Goal: Transaction & Acquisition: Book appointment/travel/reservation

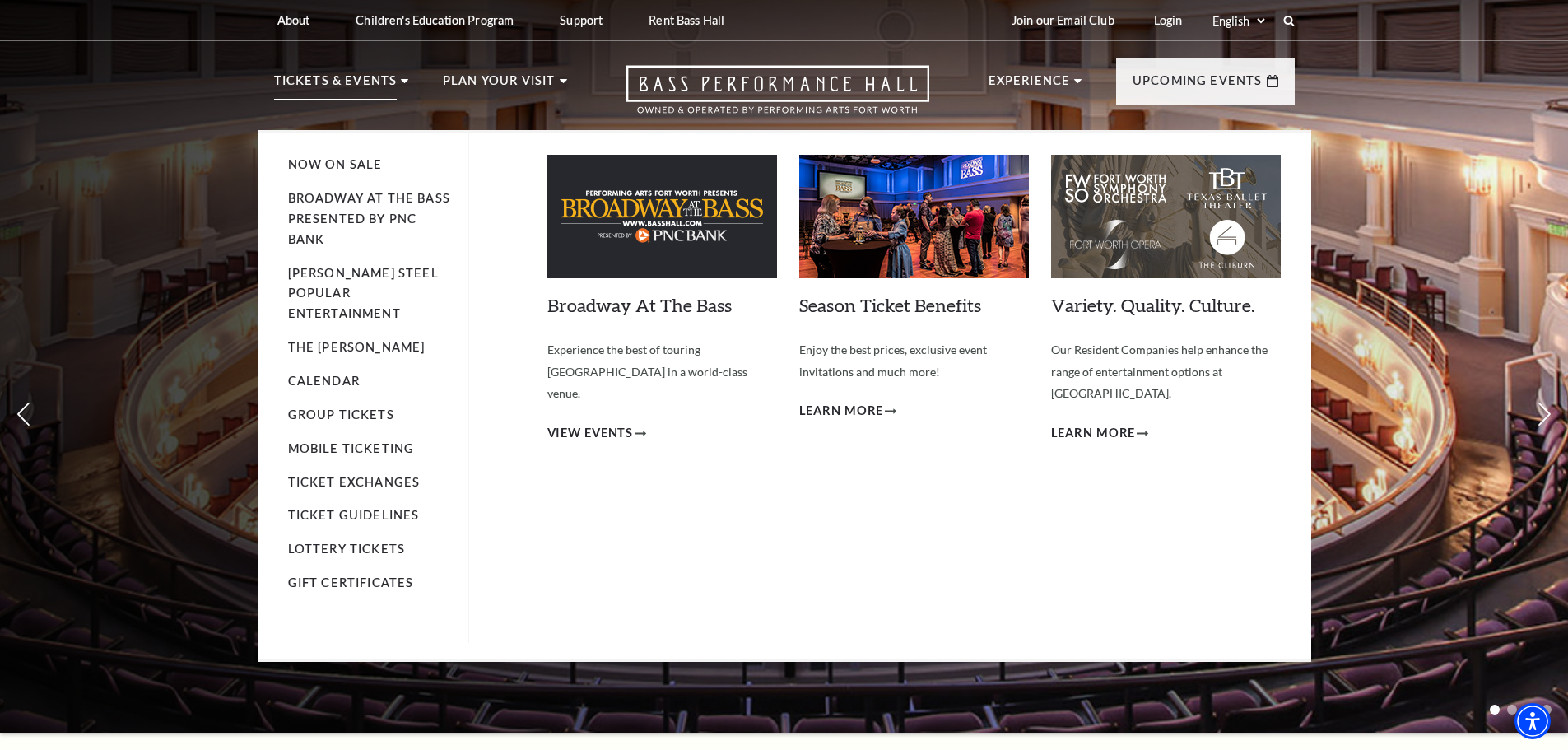
click at [348, 78] on p "Tickets & Events" at bounding box center [335, 86] width 123 height 30
click at [318, 374] on link "Calendar" at bounding box center [324, 381] width 72 height 14
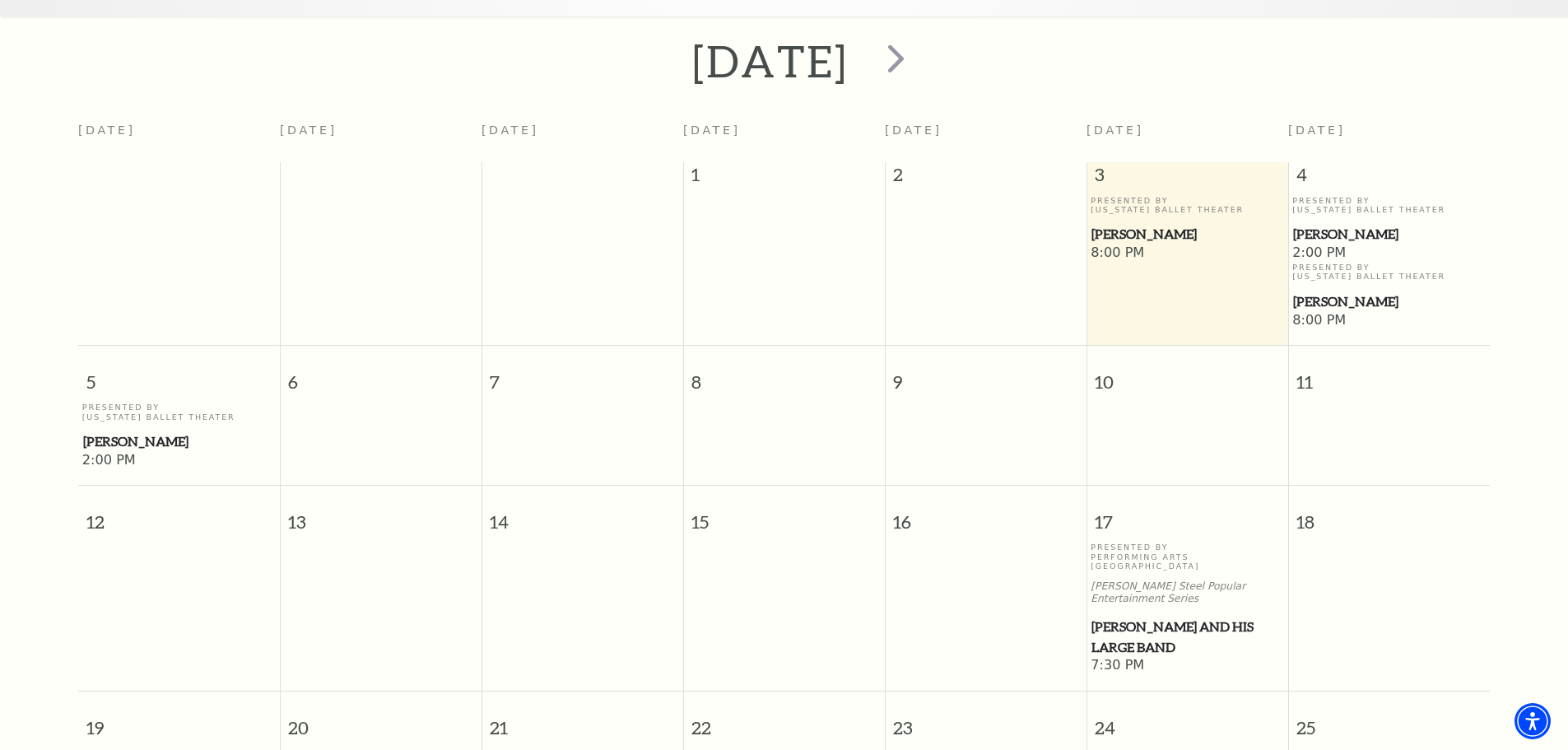
scroll to position [146, 0]
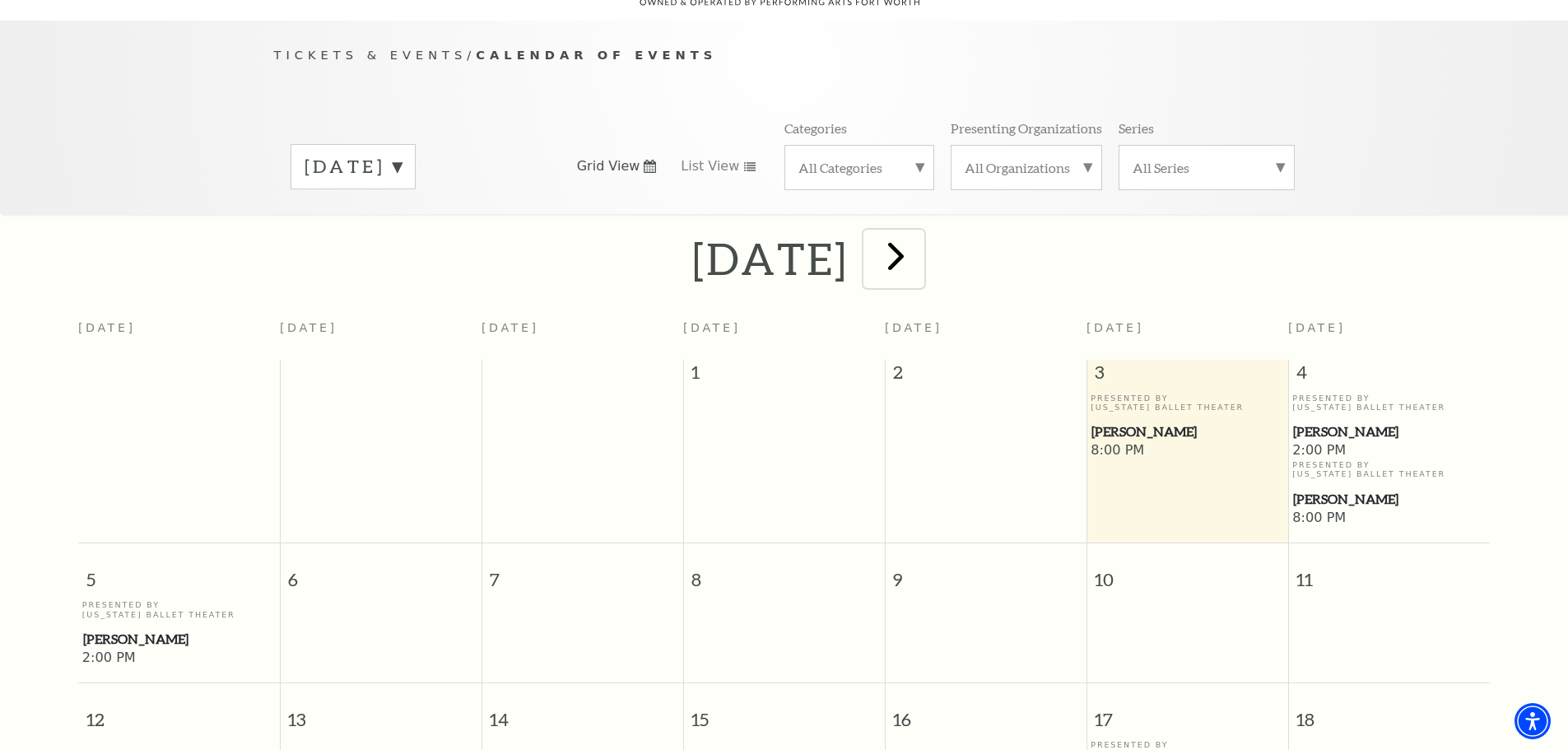
click at [919, 233] on span "next" at bounding box center [896, 256] width 47 height 47
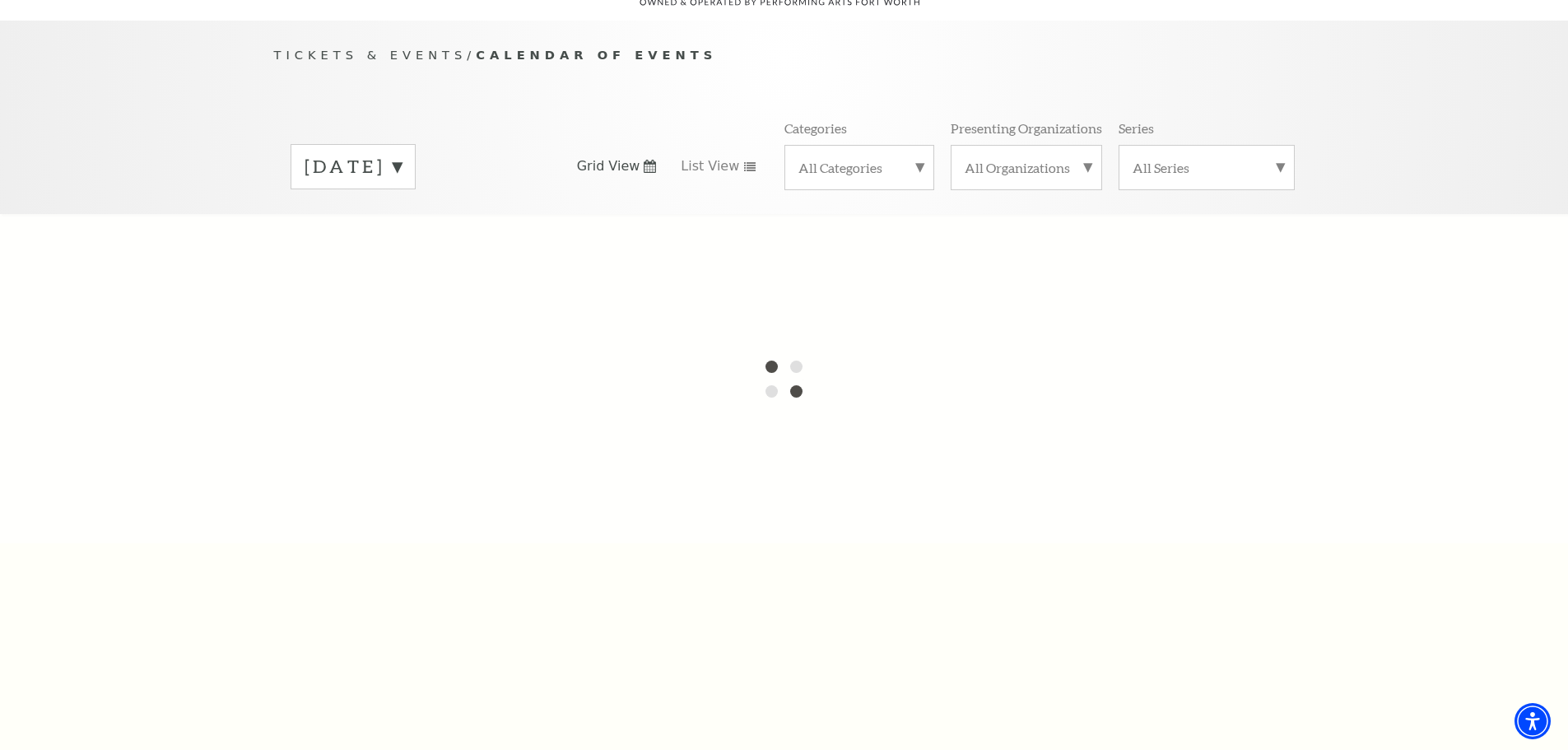
click at [971, 231] on div at bounding box center [784, 378] width 1568 height 329
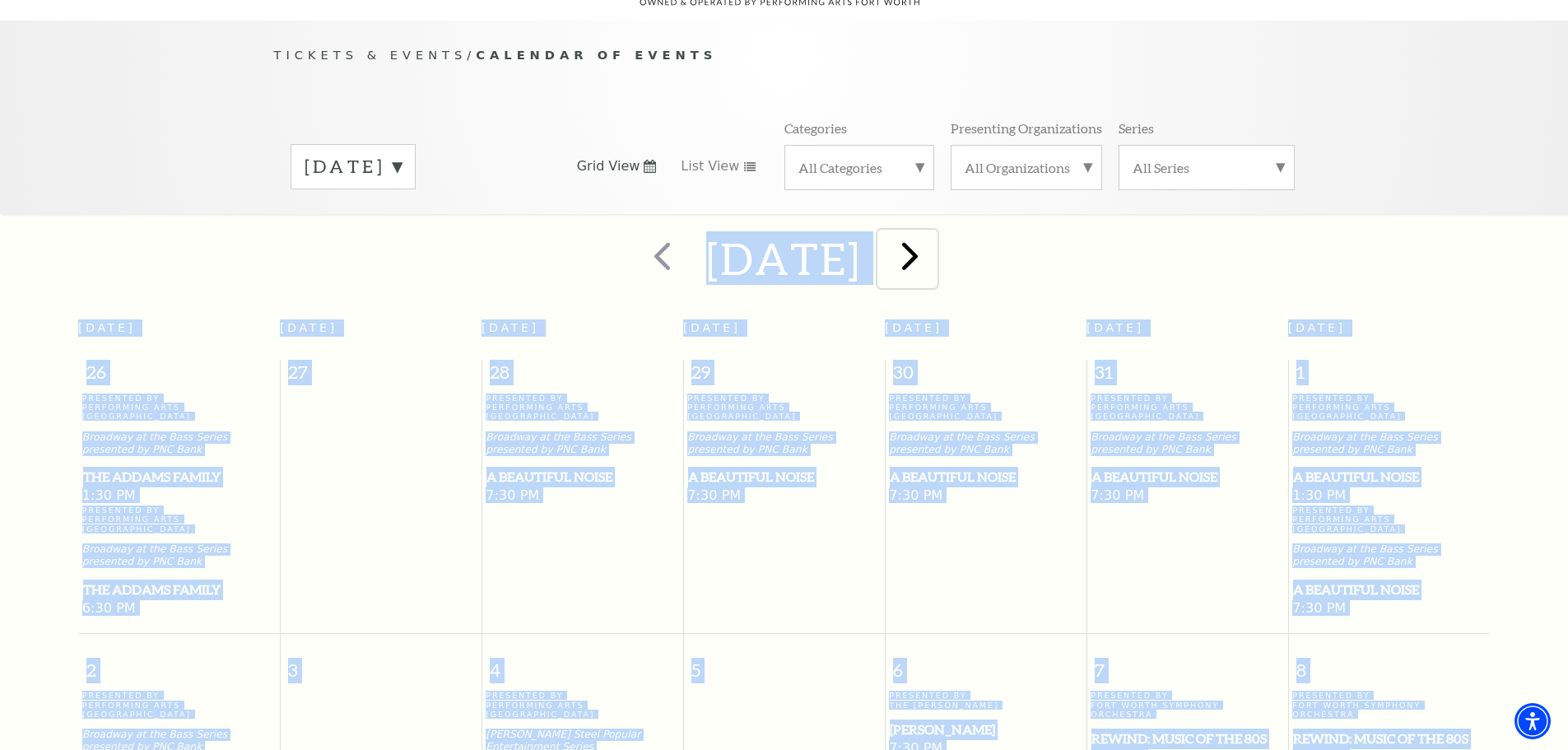
click at [933, 246] on span "next" at bounding box center [909, 256] width 47 height 47
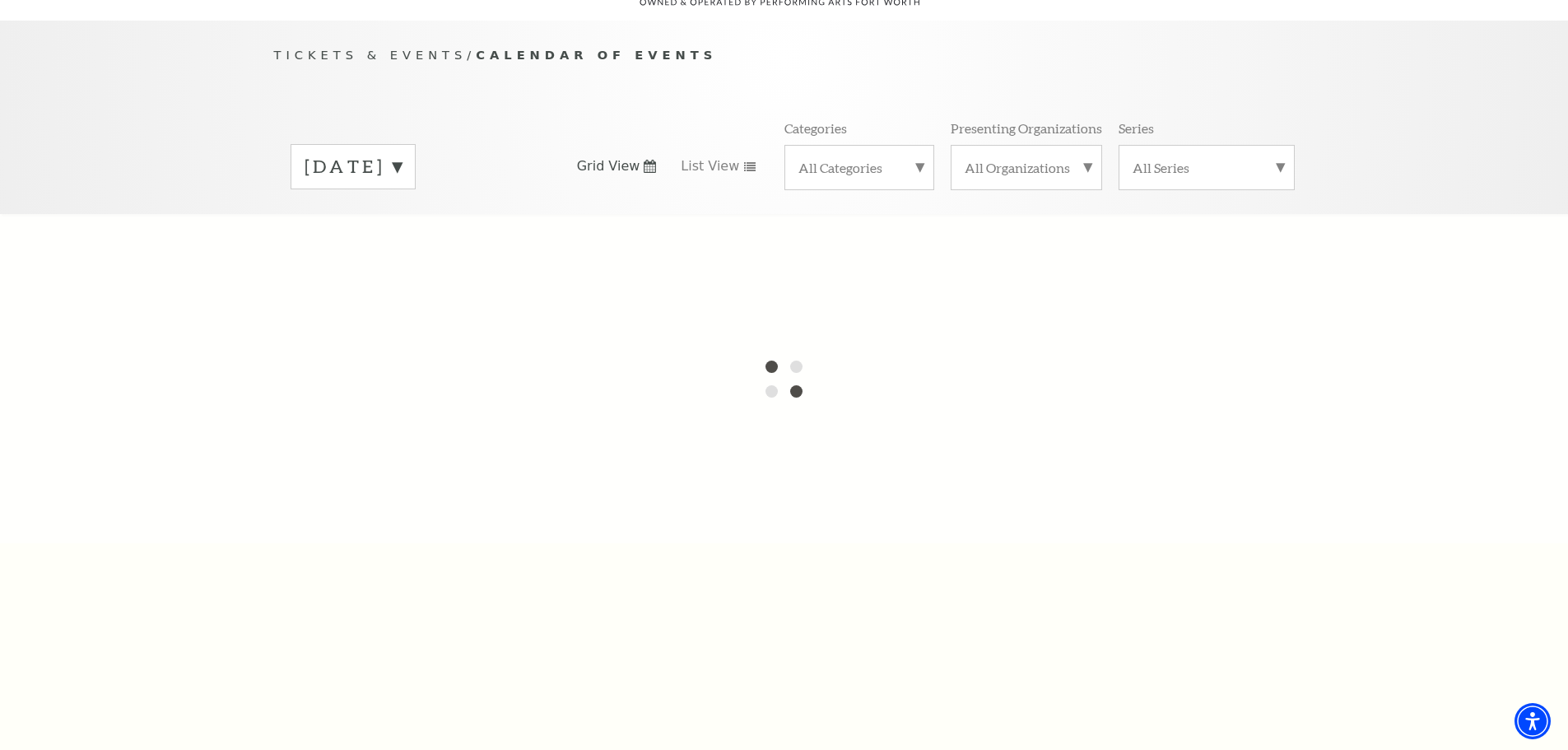
click at [402, 154] on label "November 2025" at bounding box center [352, 166] width 97 height 26
click at [363, 320] on div at bounding box center [784, 378] width 1568 height 329
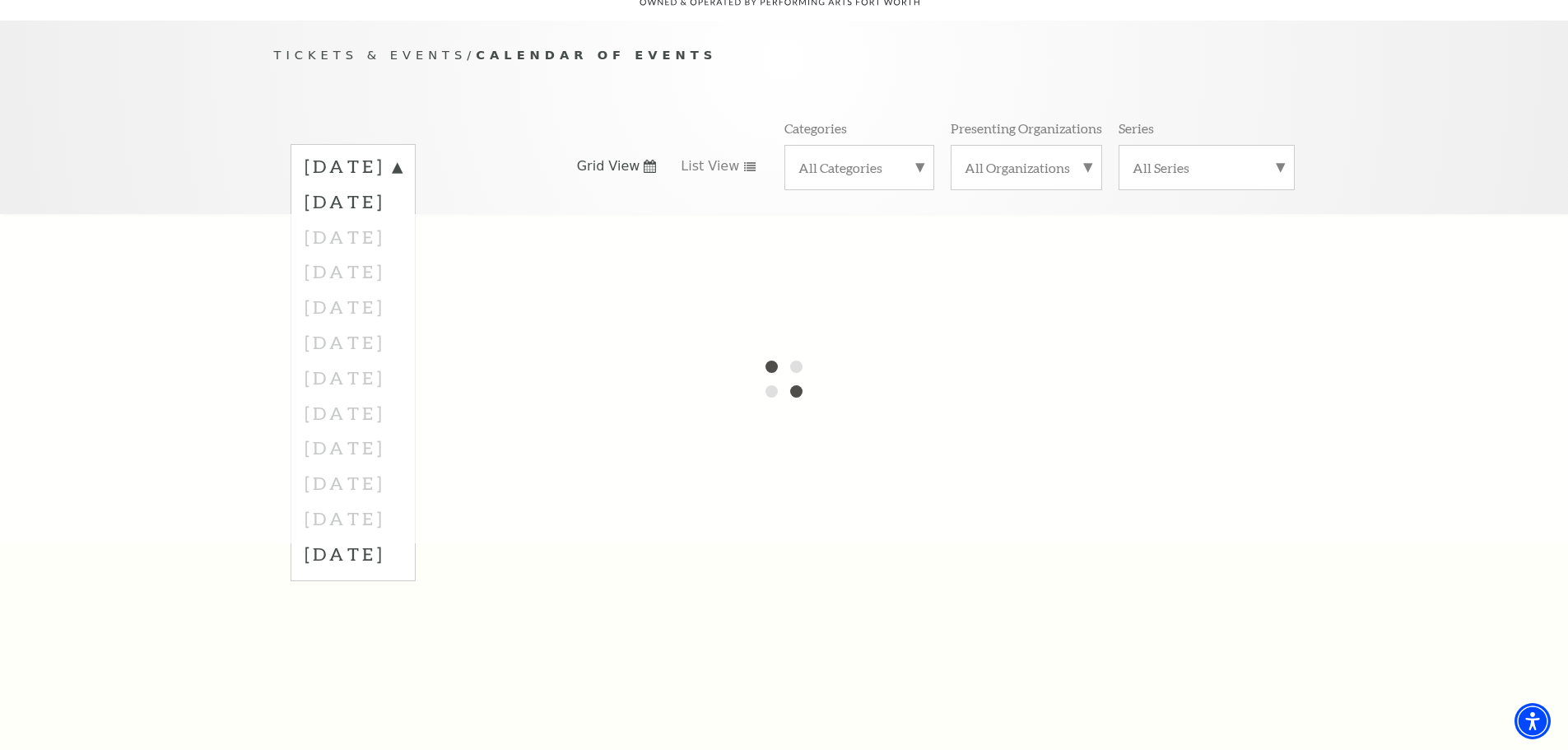
click at [649, 504] on div at bounding box center [784, 378] width 1568 height 329
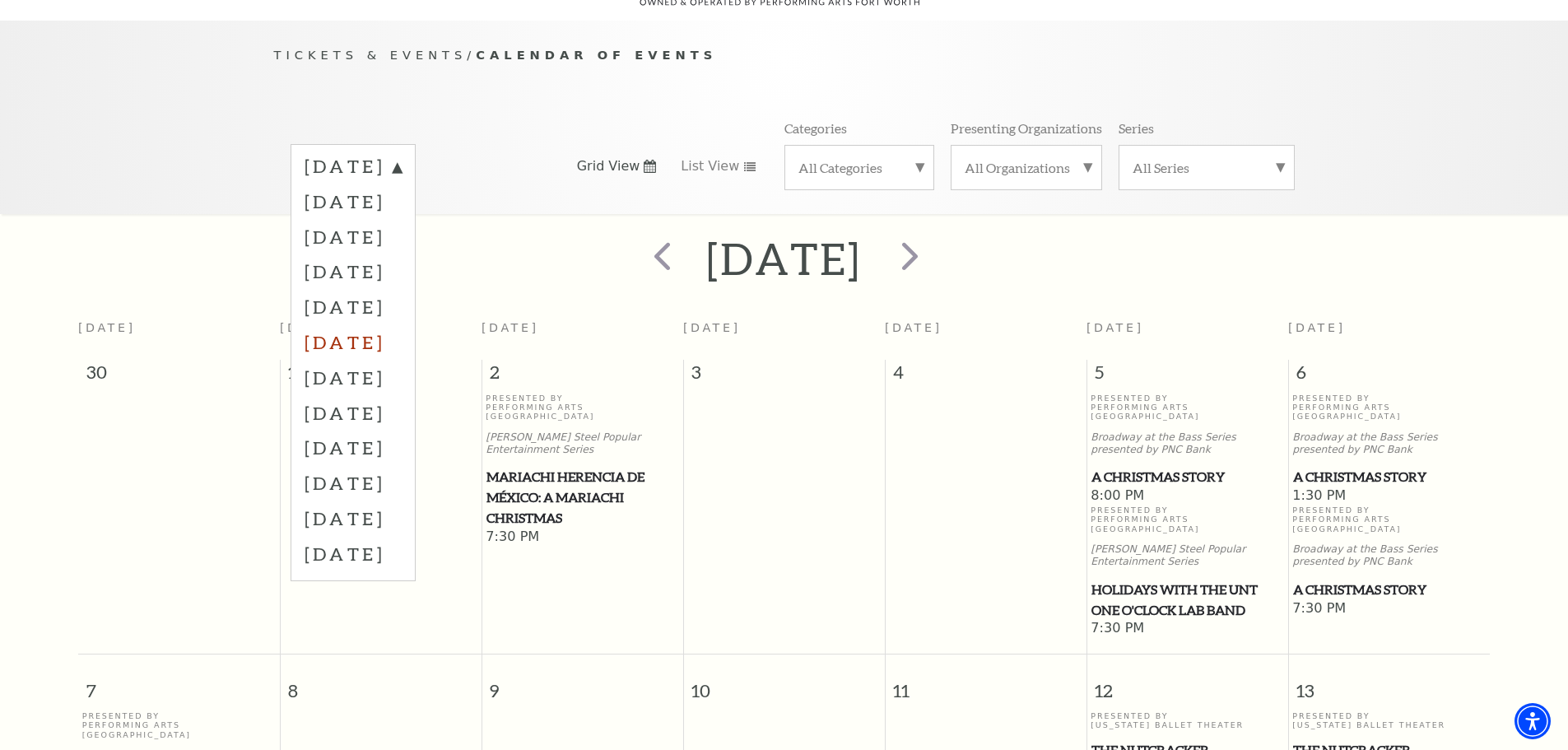
click at [399, 327] on label "[DATE]" at bounding box center [352, 342] width 97 height 35
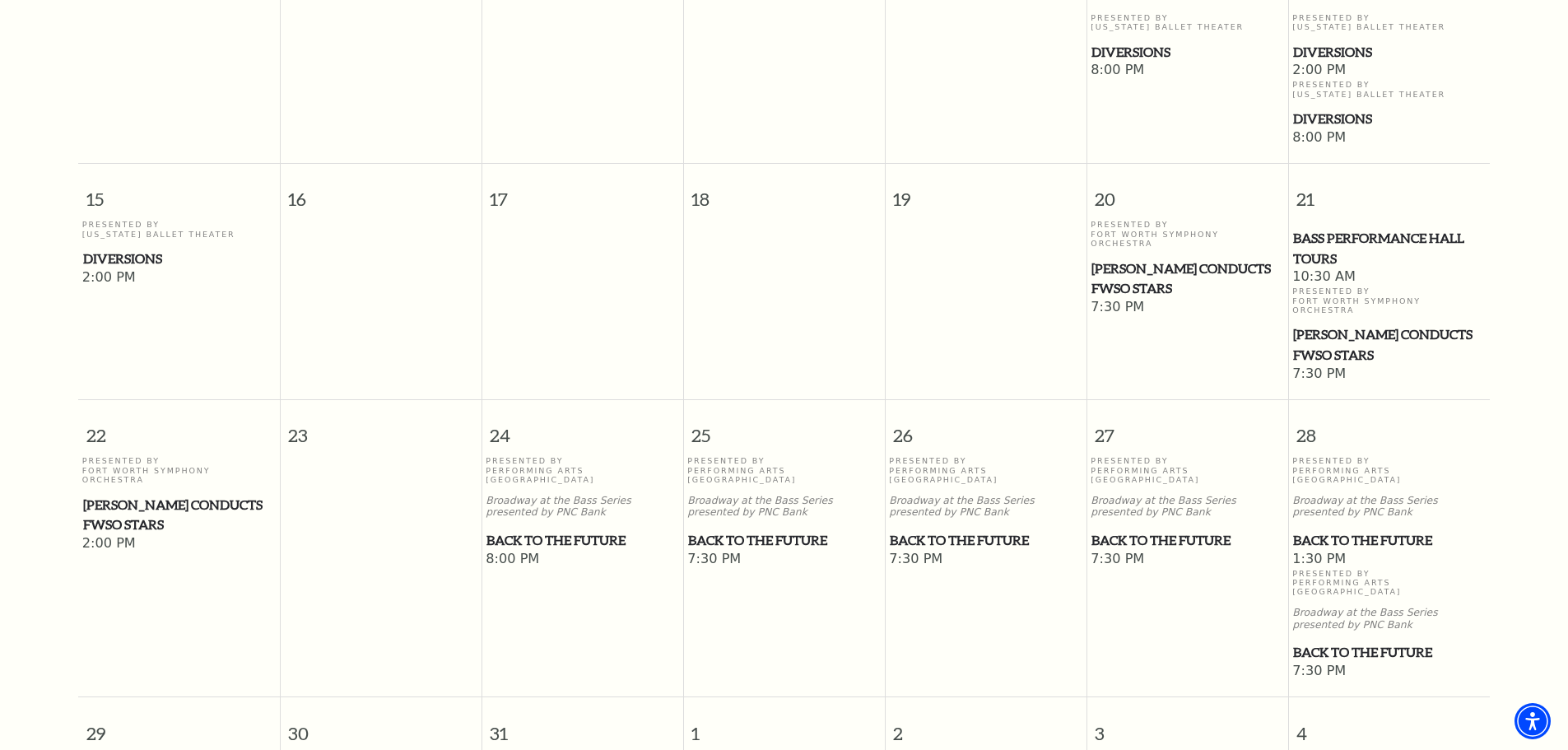
scroll to position [721, 0]
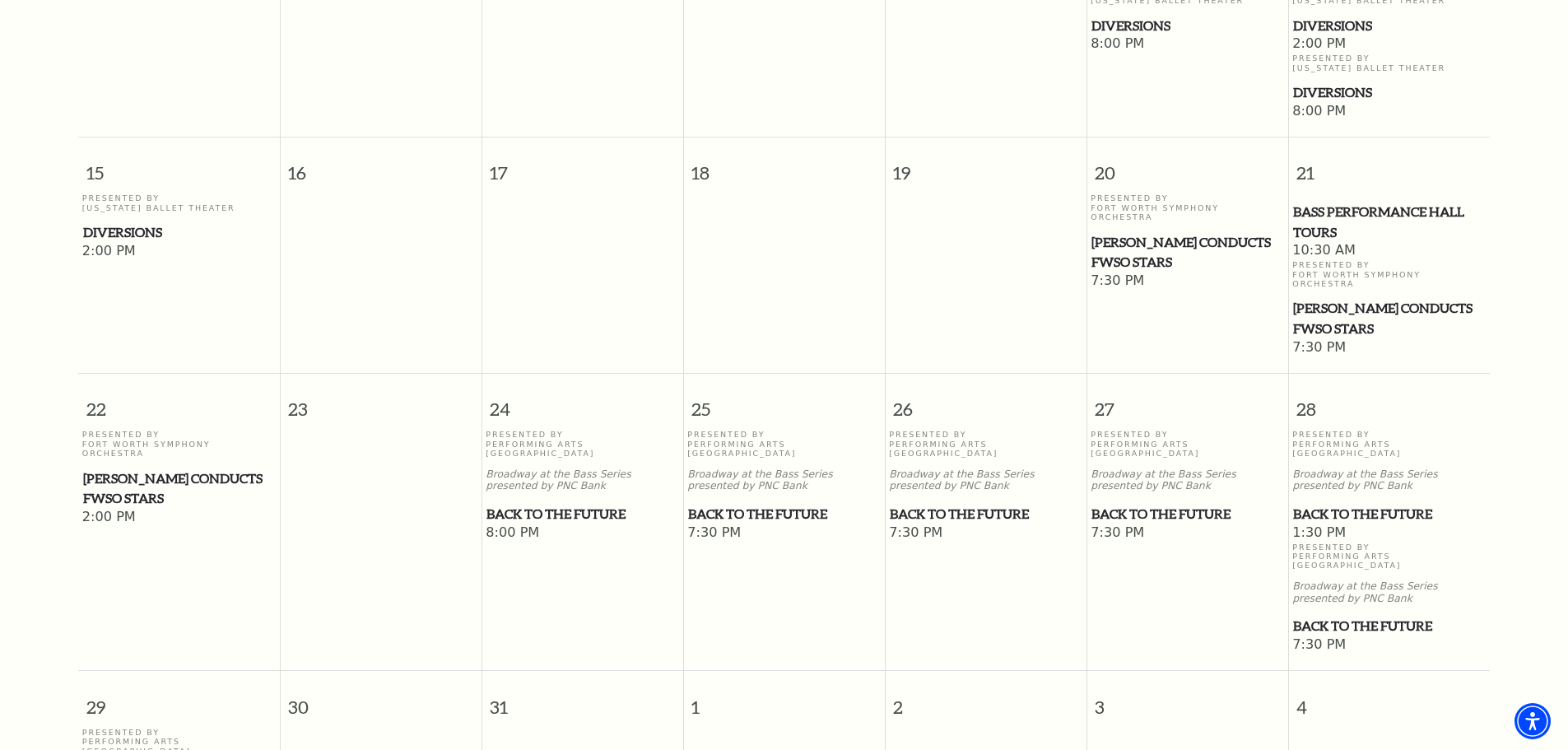
drag, startPoint x: 737, startPoint y: 476, endPoint x: 800, endPoint y: 525, distance: 79.8
click at [795, 551] on td "Presented By Performing Arts Fort Worth Broadway at the Bass Series presented b…" at bounding box center [784, 541] width 202 height 224
drag, startPoint x: 725, startPoint y: 474, endPoint x: 785, endPoint y: 552, distance: 98.4
click at [783, 571] on td "Presented By Performing Arts Fort Worth Broadway at the Bass Series presented b…" at bounding box center [784, 541] width 202 height 224
click at [761, 504] on span "Back to the Future" at bounding box center [784, 514] width 192 height 21
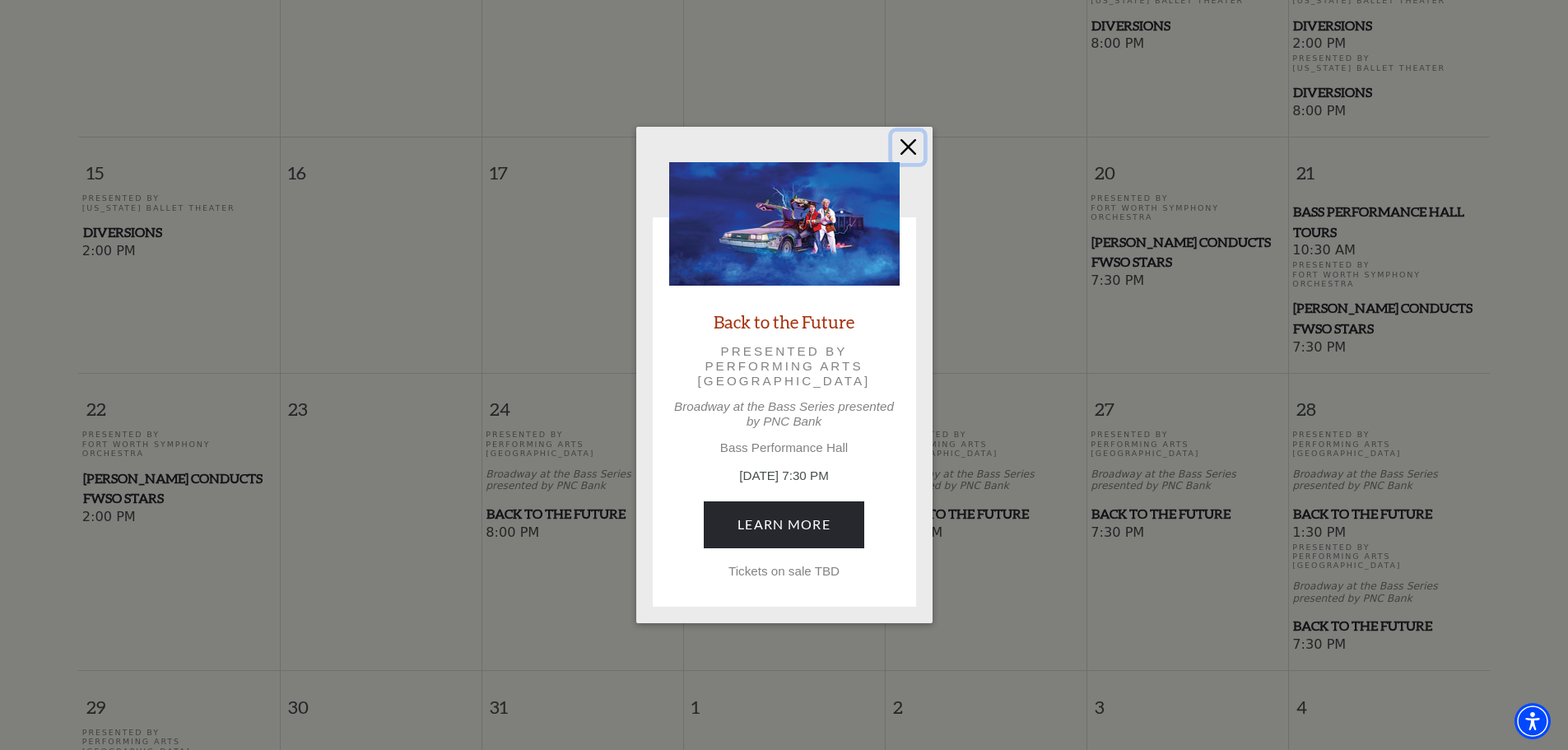
drag, startPoint x: 906, startPoint y: 145, endPoint x: 929, endPoint y: 196, distance: 55.9
click at [905, 145] on button "Close" at bounding box center [908, 148] width 31 height 31
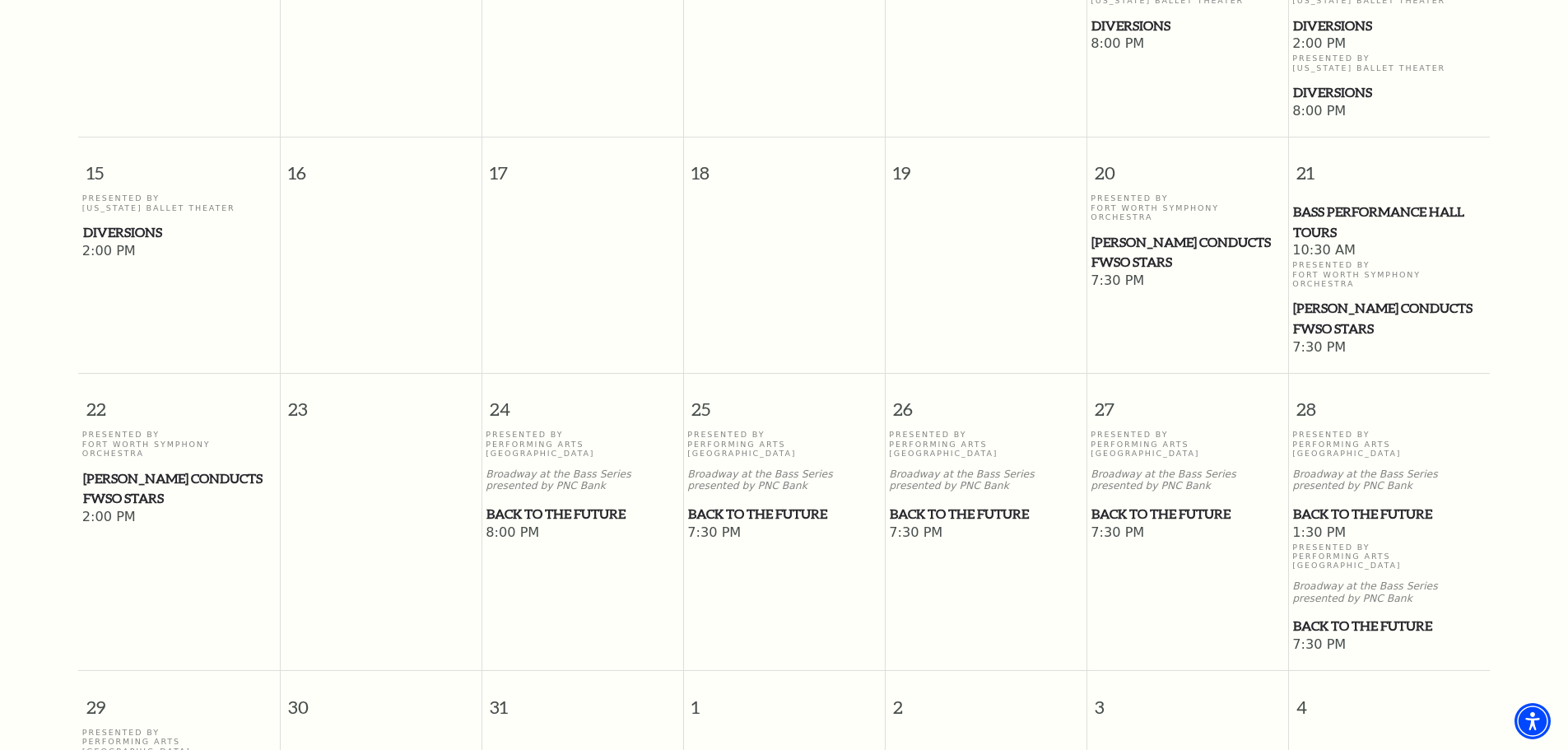
drag, startPoint x: 945, startPoint y: 473, endPoint x: 958, endPoint y: 519, distance: 47.8
click at [954, 561] on td "Presented By Performing Arts Fort Worth Broadway at the Bass Series presented b…" at bounding box center [985, 541] width 202 height 224
click at [961, 504] on span "Back to the Future" at bounding box center [985, 514] width 192 height 21
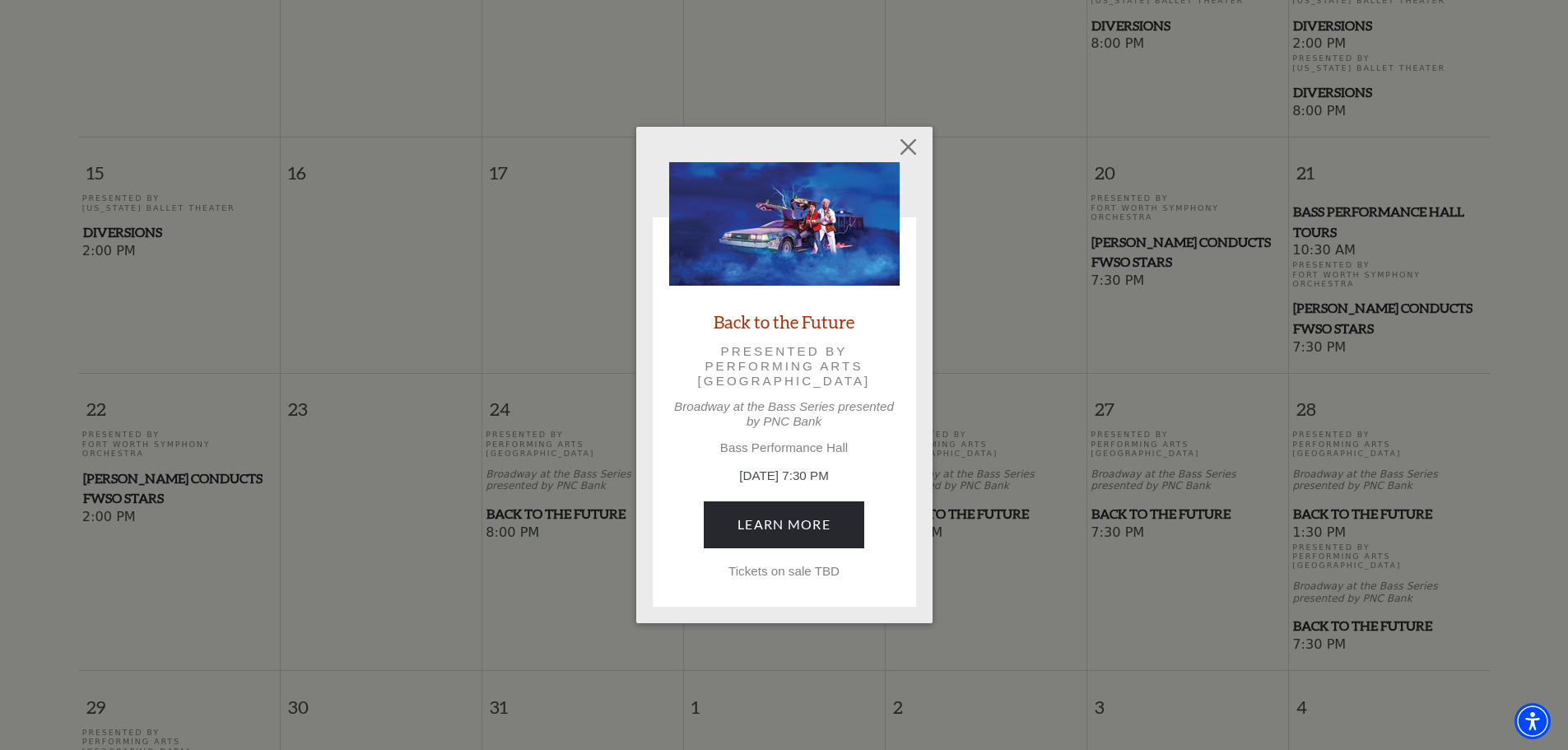
click at [1007, 549] on div "Empty heading Back to the Future Presented by Performing Arts Fort Worth Broadw…" at bounding box center [784, 375] width 1568 height 750
click at [908, 139] on button "Close" at bounding box center [908, 148] width 31 height 31
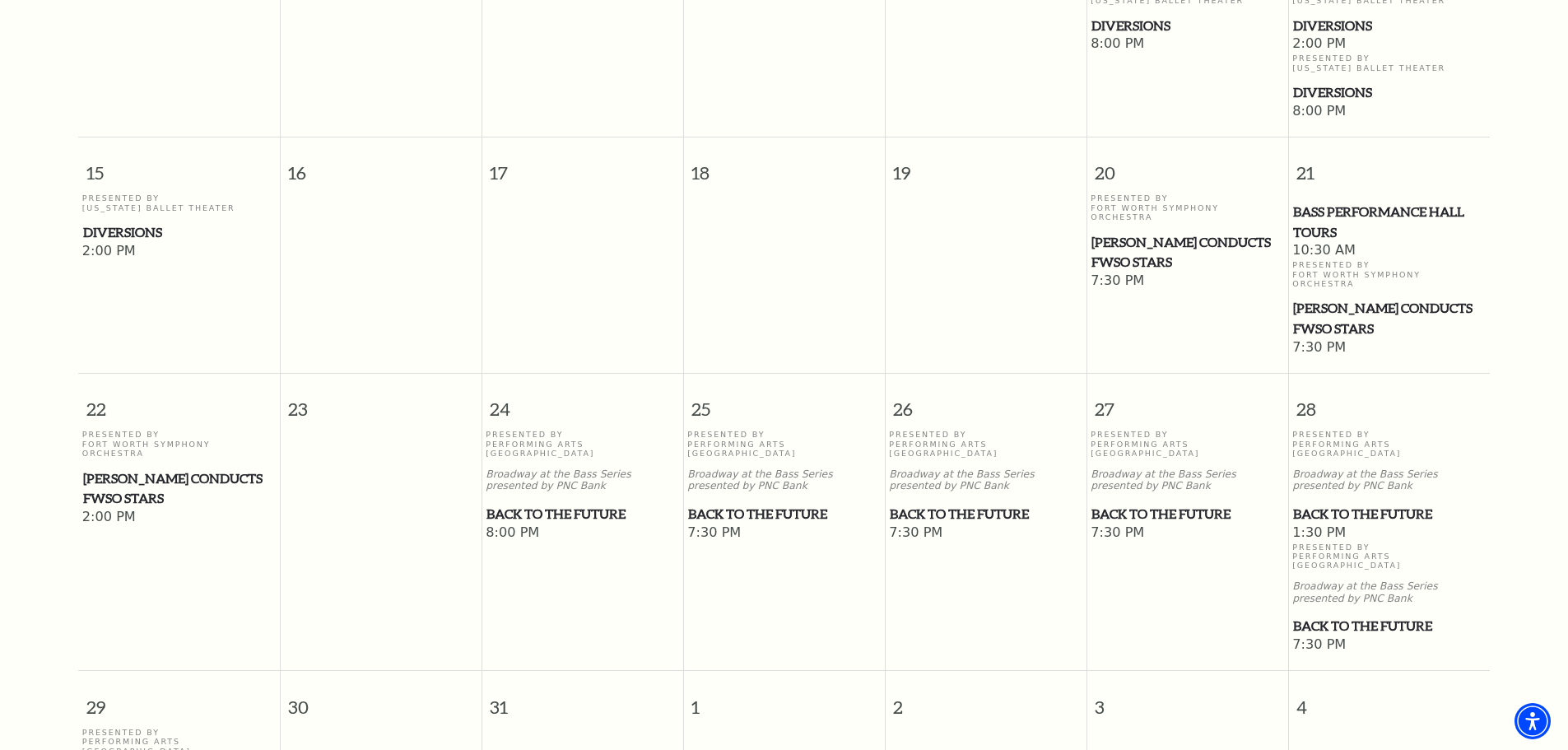
click at [1144, 504] on span "Back to the Future" at bounding box center [1186, 514] width 192 height 21
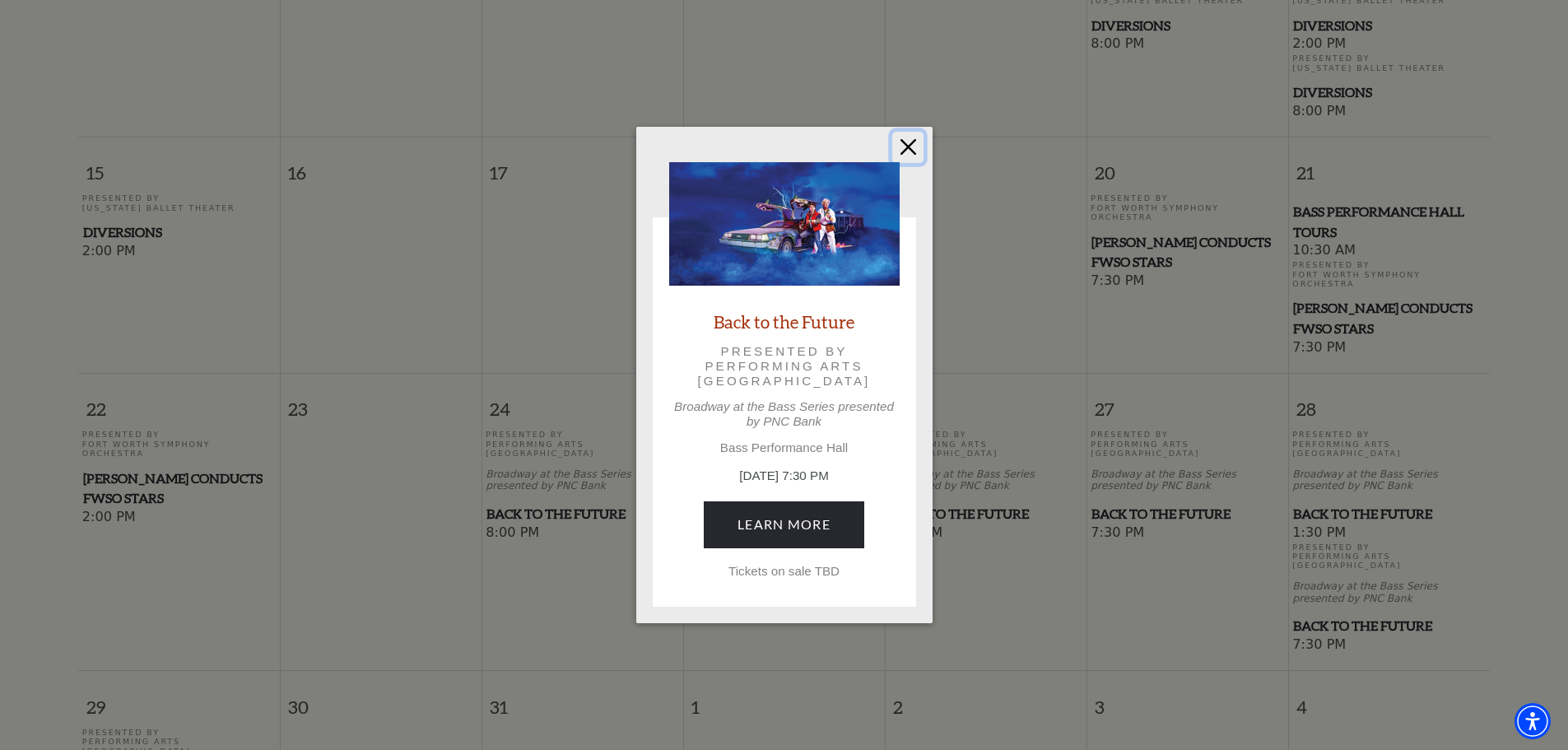
click at [912, 137] on button "Close" at bounding box center [908, 148] width 31 height 31
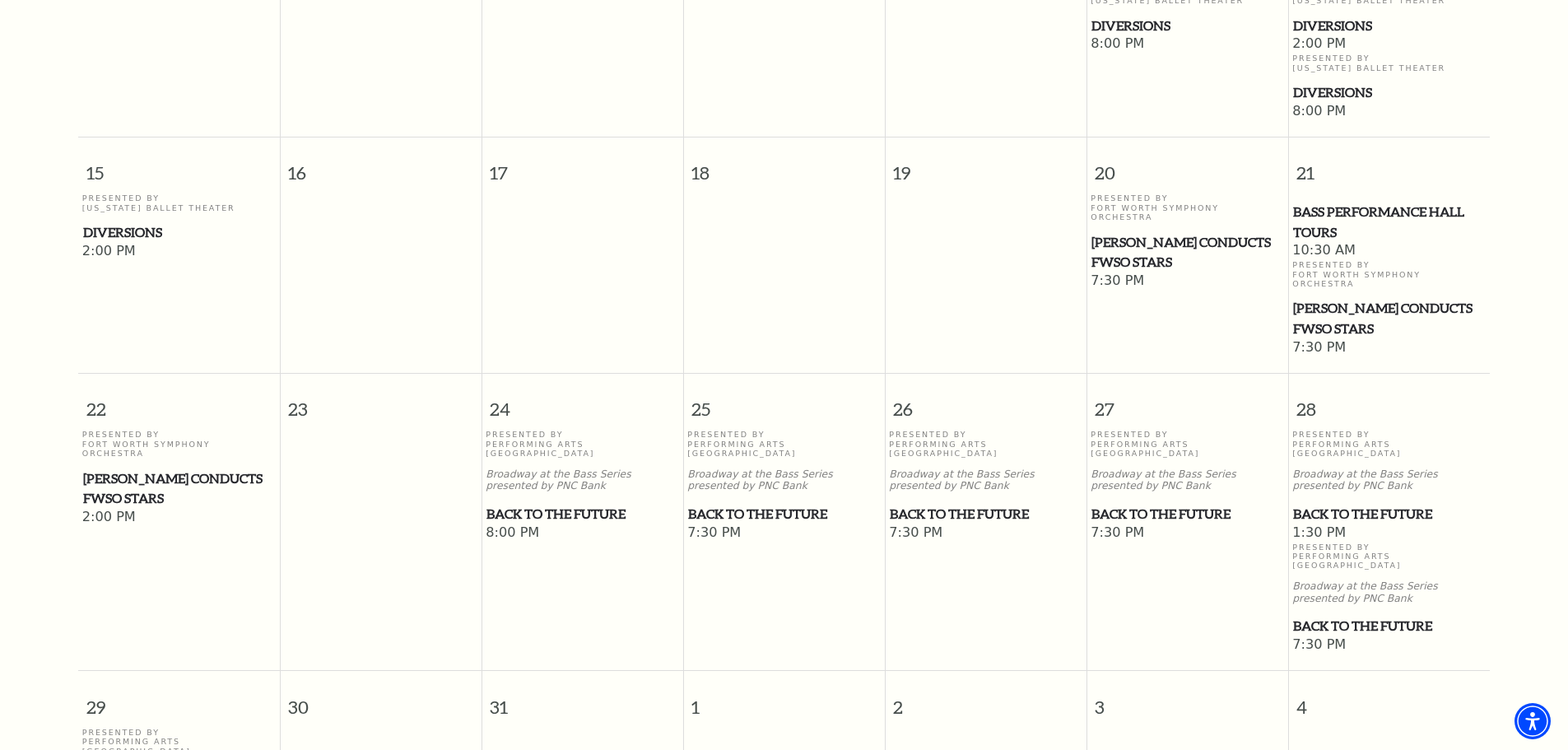
drag, startPoint x: 1336, startPoint y: 475, endPoint x: 1286, endPoint y: 507, distance: 59.4
click at [1239, 531] on td "Presented By Performing Arts Fort Worth Broadway at the Bass Series presented b…" at bounding box center [1186, 541] width 202 height 224
click at [1331, 504] on span "Back to the Future" at bounding box center [1388, 514] width 192 height 21
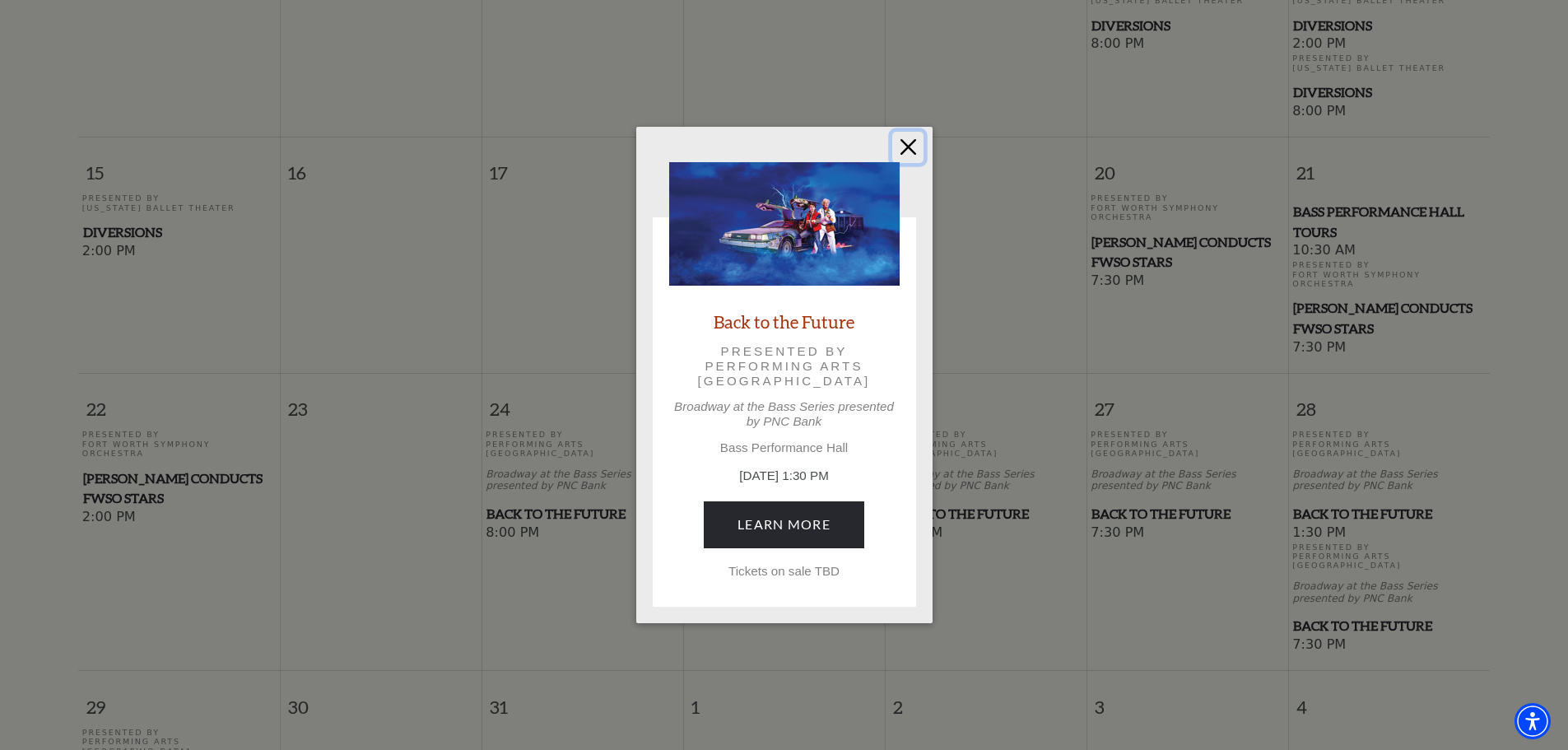
click at [909, 145] on button "Close" at bounding box center [908, 148] width 31 height 31
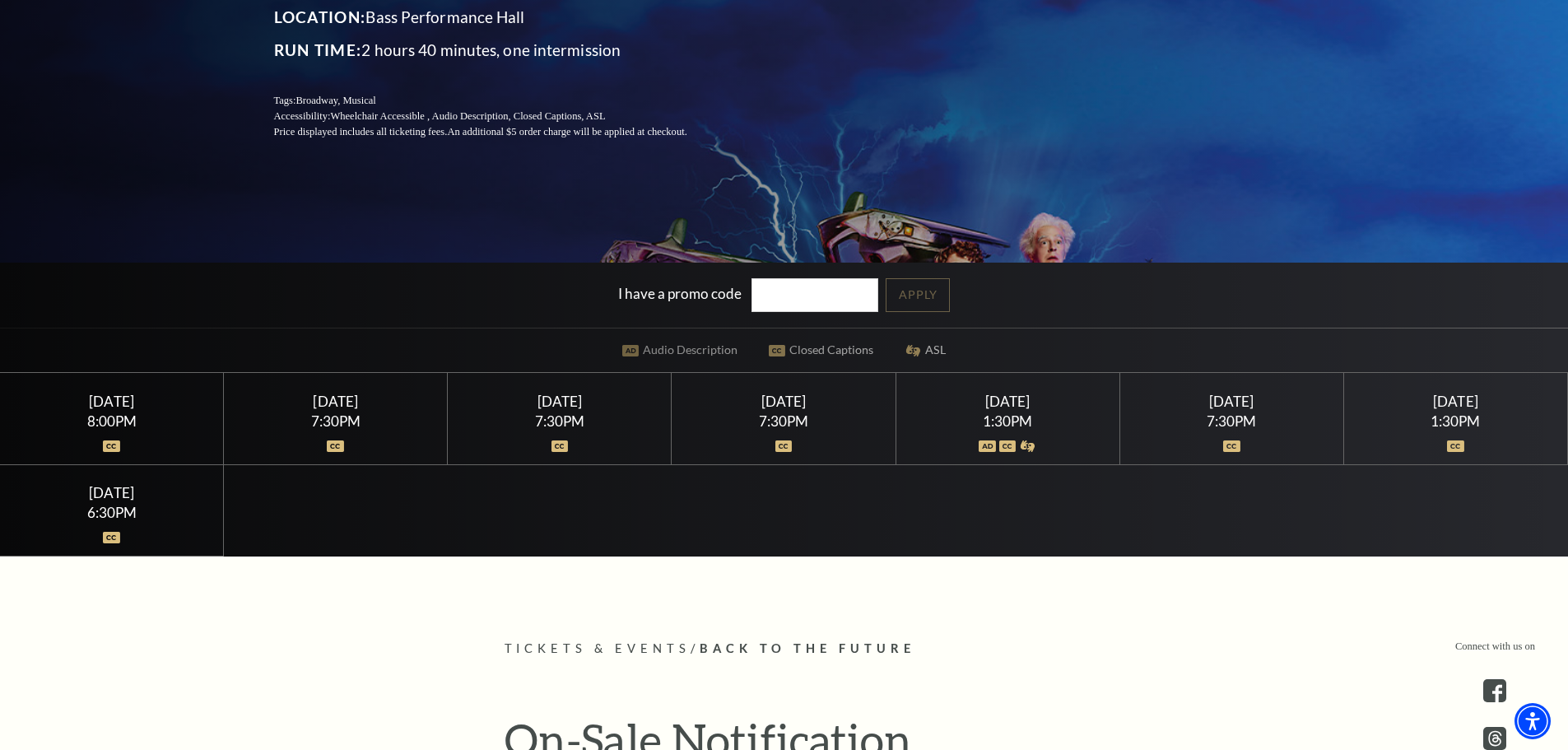
scroll to position [329, 0]
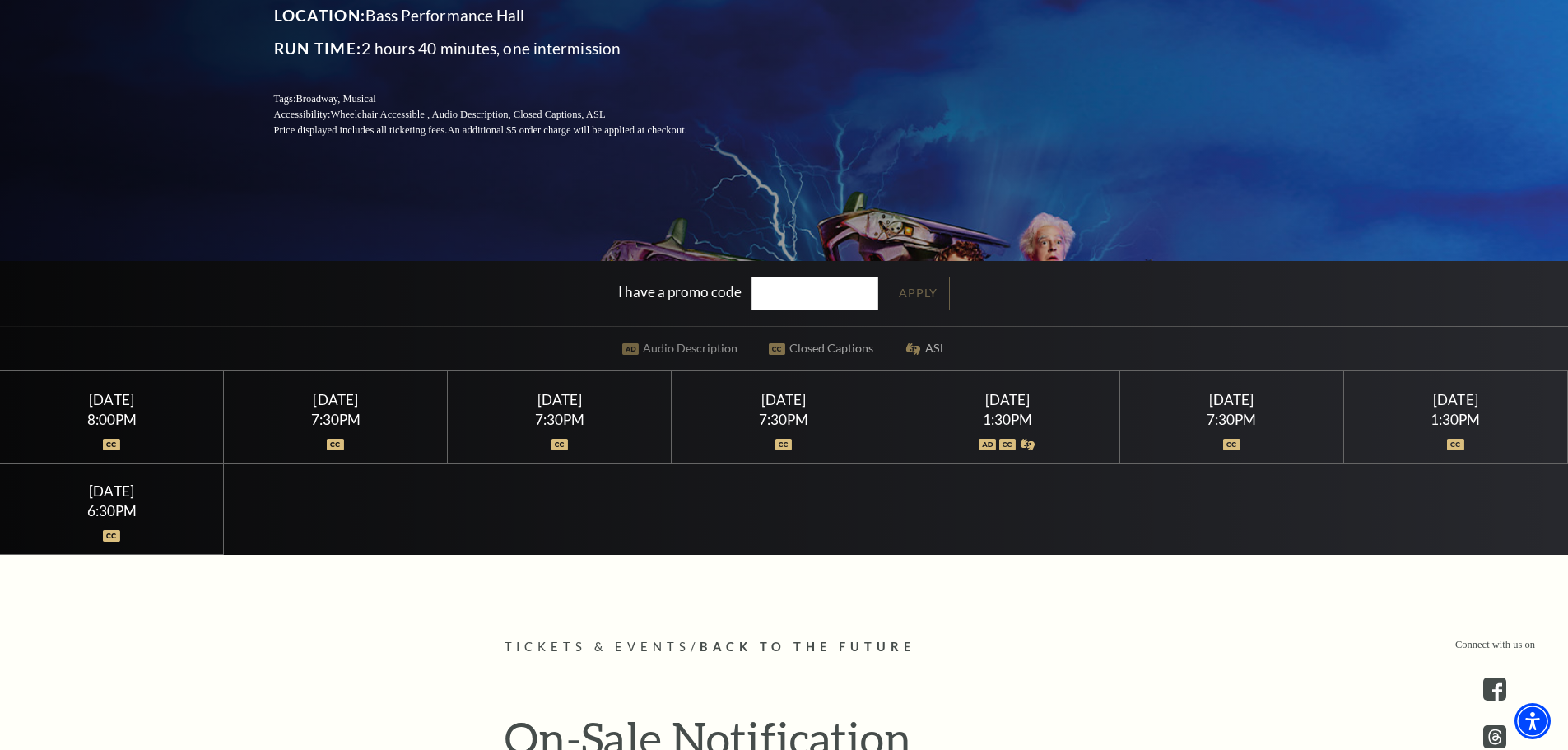
click at [580, 402] on div "[DATE]" at bounding box center [559, 400] width 184 height 18
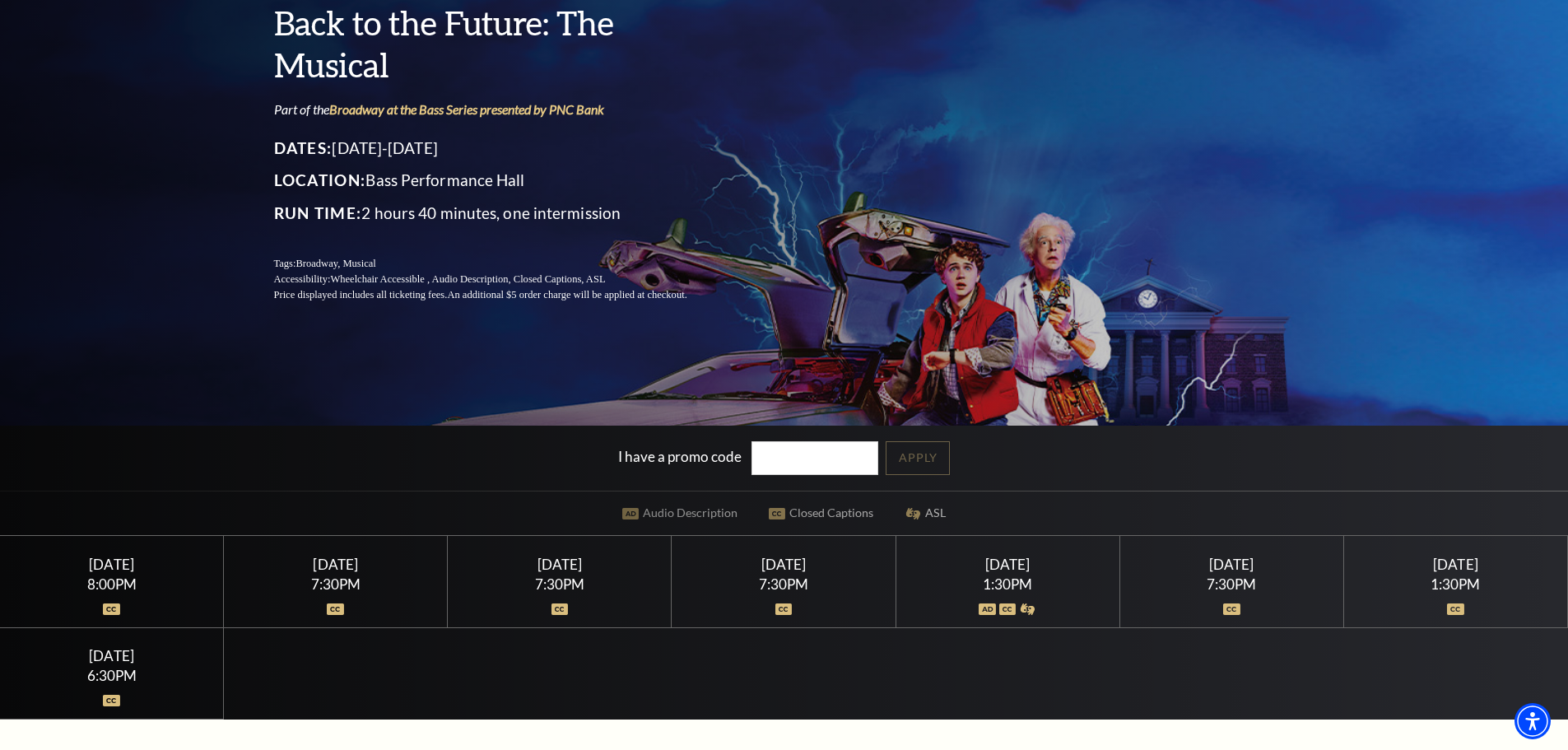
scroll to position [0, 0]
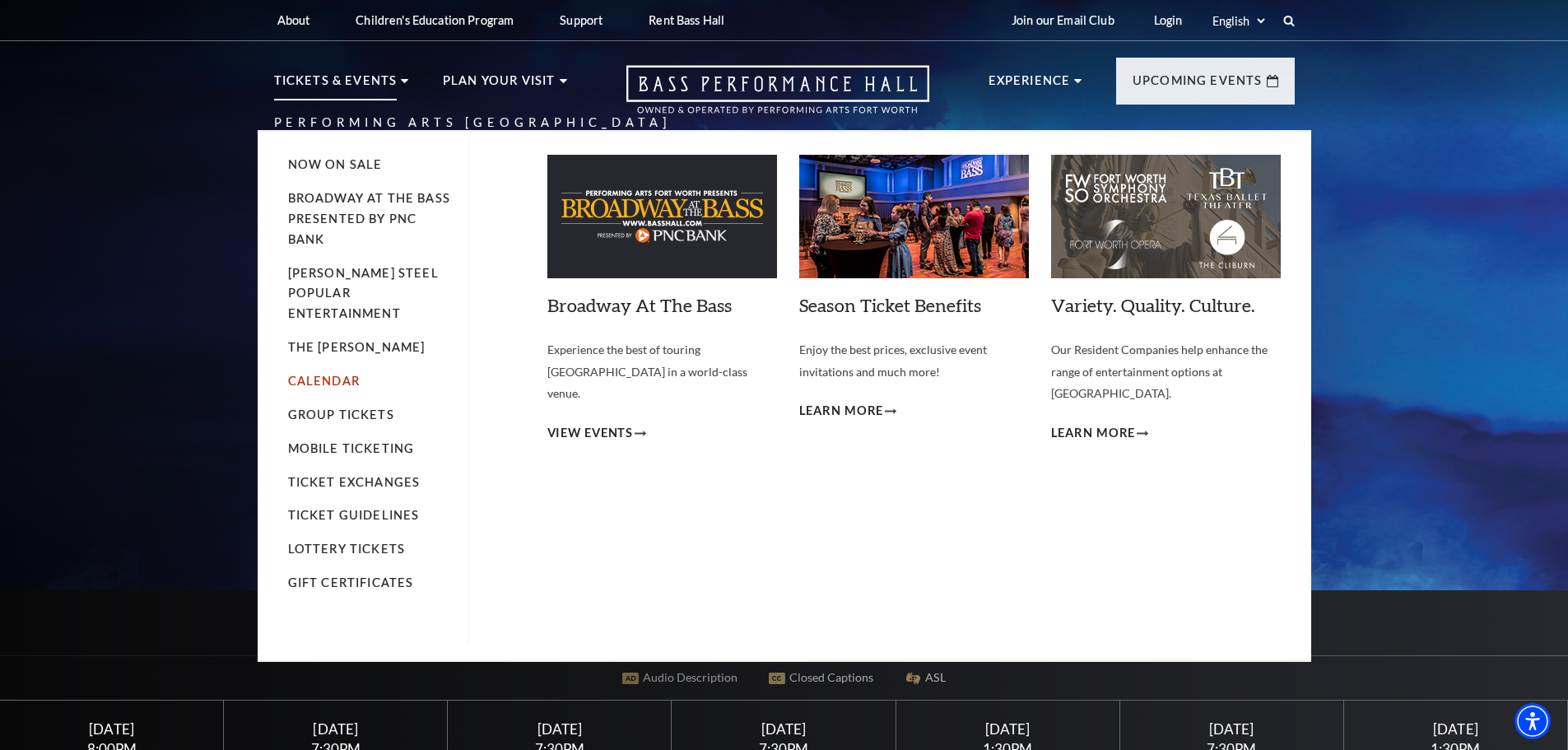
click at [335, 374] on link "Calendar" at bounding box center [324, 381] width 72 height 14
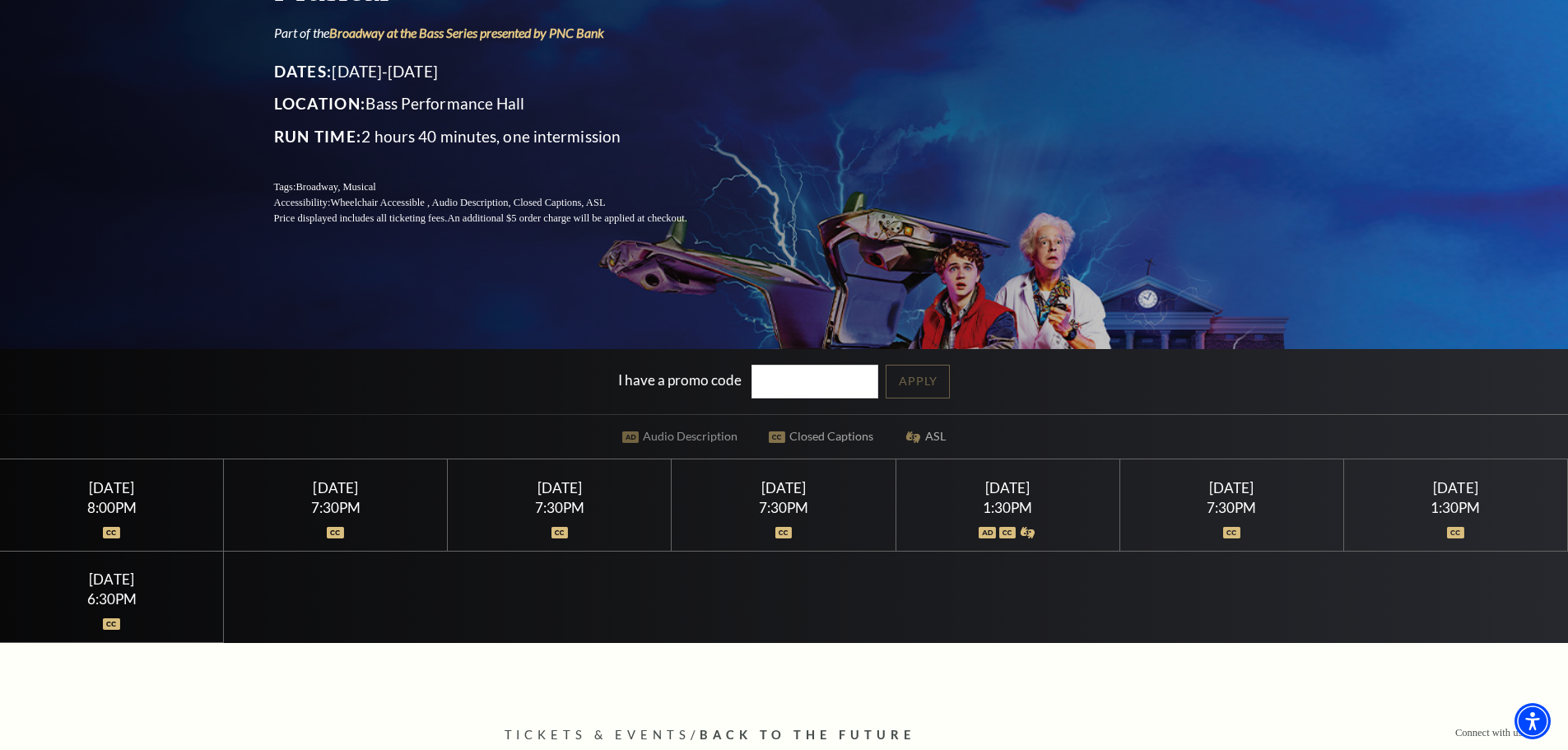
scroll to position [247, 0]
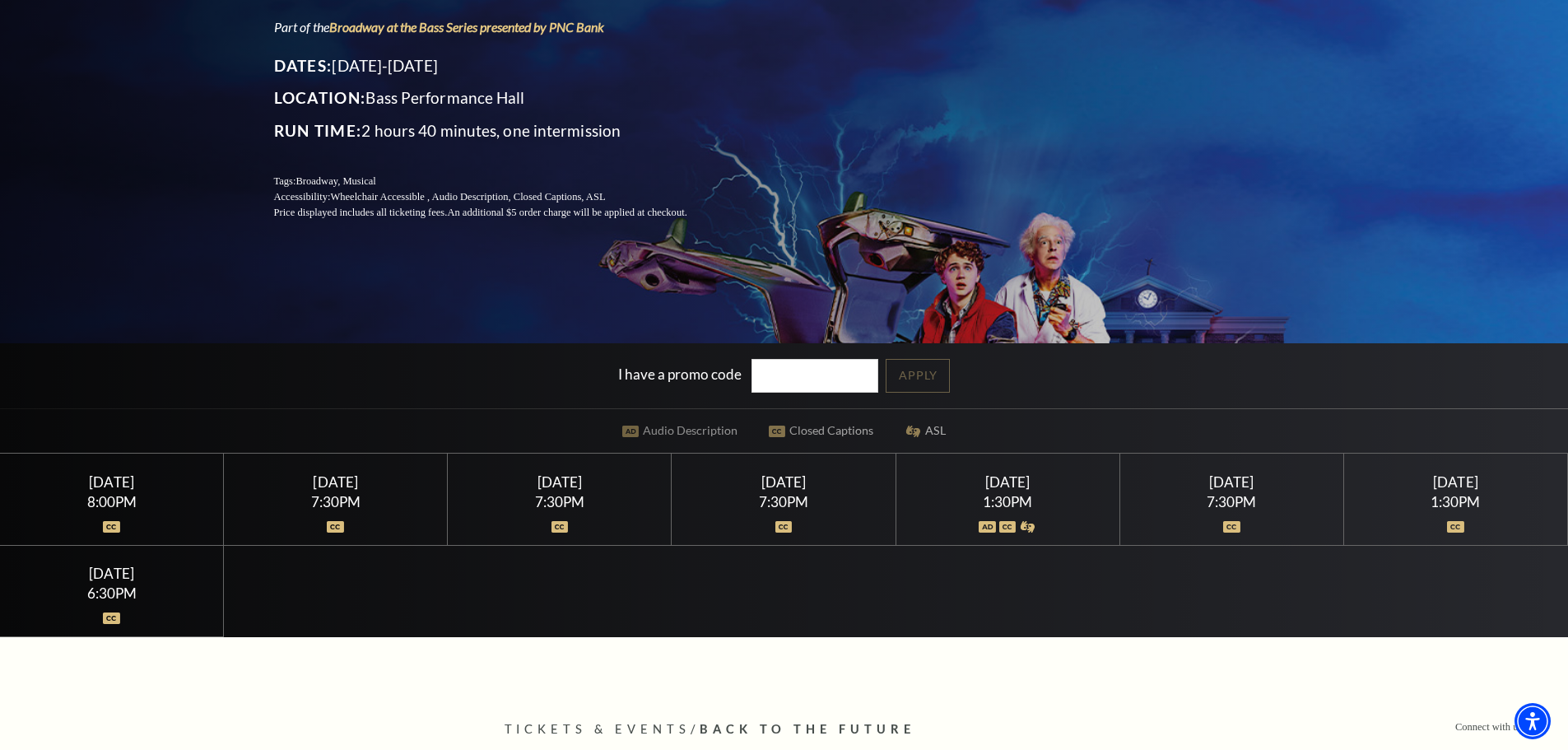
click at [541, 489] on div "Thursday March 26" at bounding box center [559, 482] width 184 height 18
click at [578, 480] on div "Thursday March 26" at bounding box center [559, 482] width 184 height 18
click at [361, 480] on div "Wednesday March 25" at bounding box center [335, 482] width 184 height 18
click at [362, 481] on div "Wednesday March 25" at bounding box center [335, 482] width 184 height 18
click at [573, 479] on div "Thursday March 26" at bounding box center [559, 482] width 184 height 18
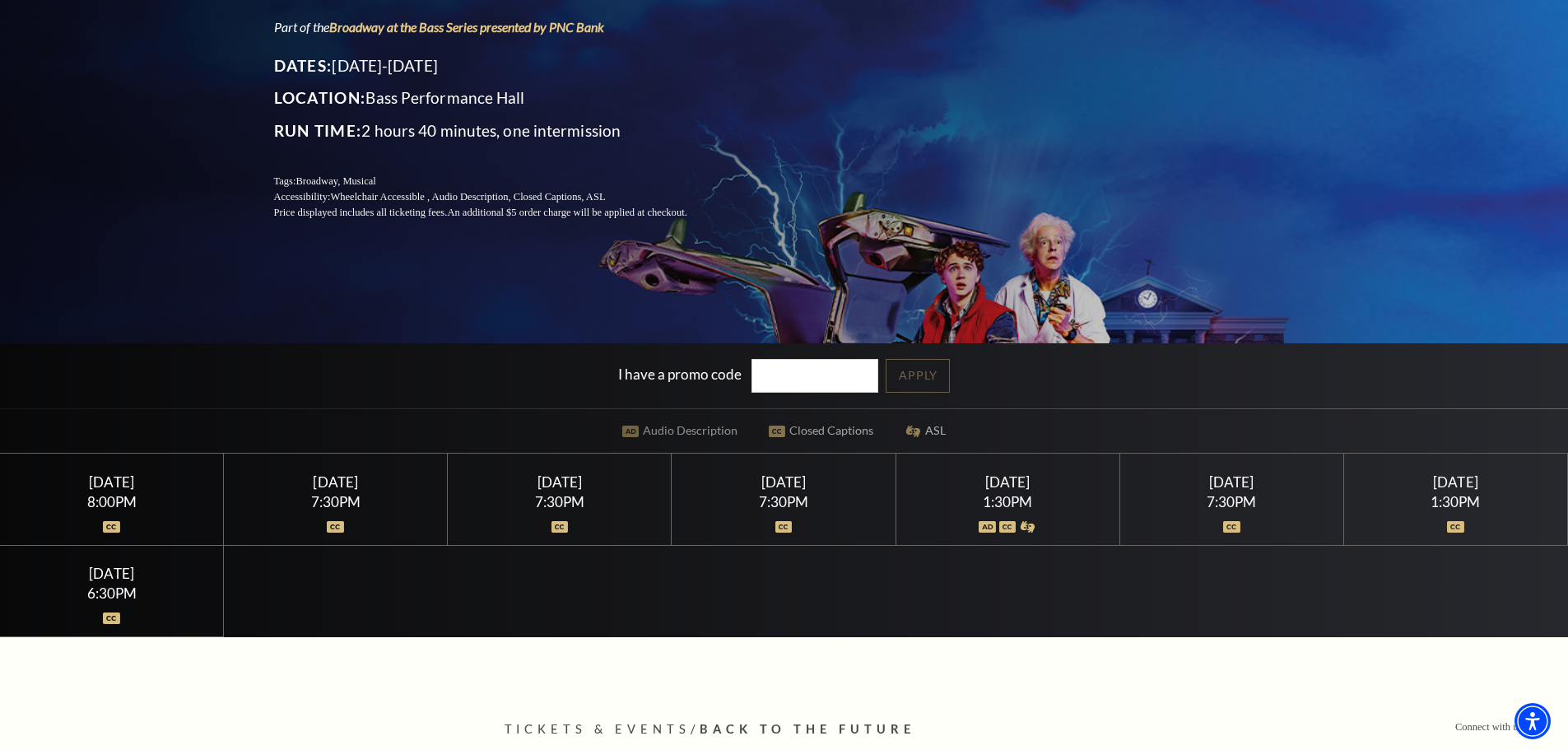
click at [573, 479] on div "Thursday March 26" at bounding box center [559, 482] width 184 height 18
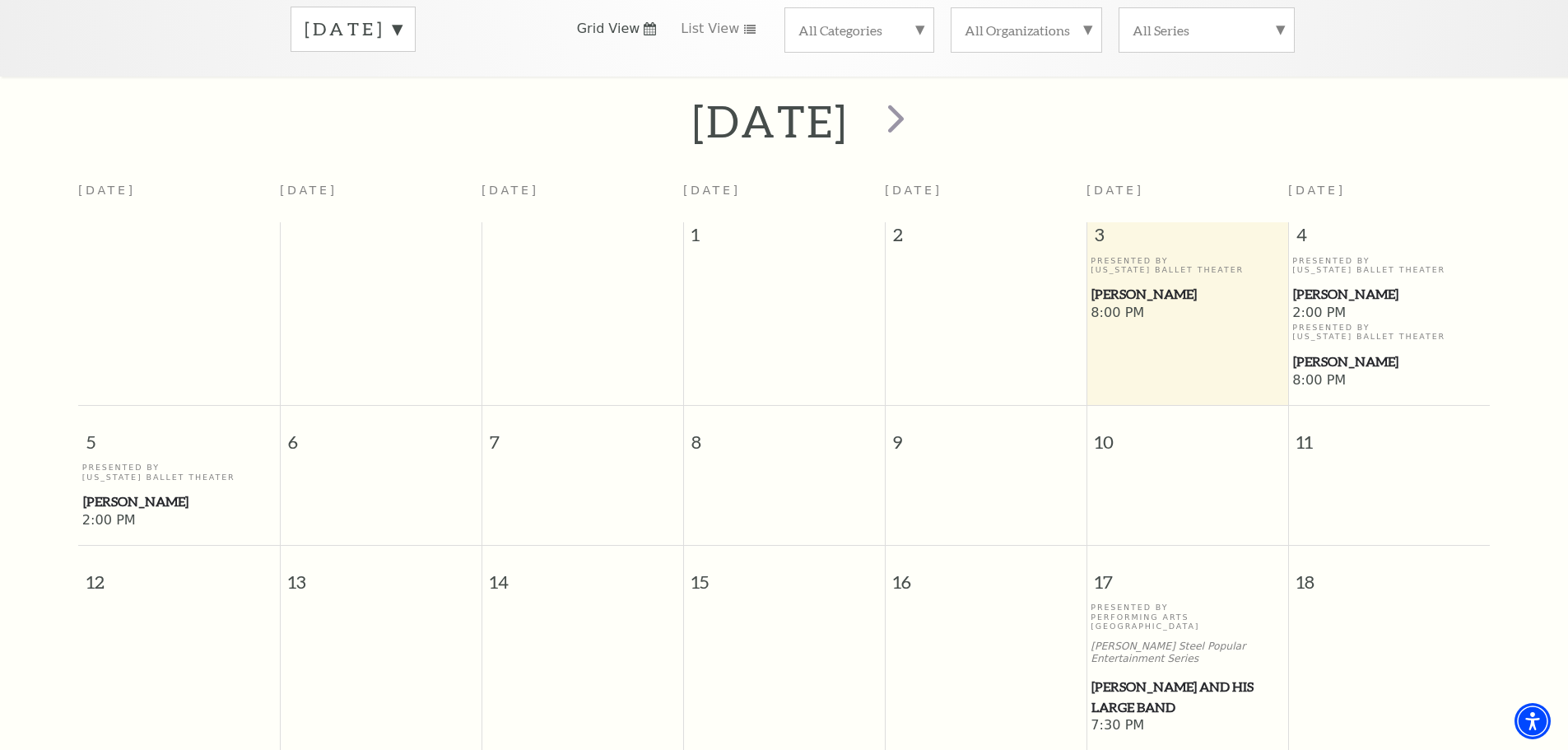
scroll to position [310, 0]
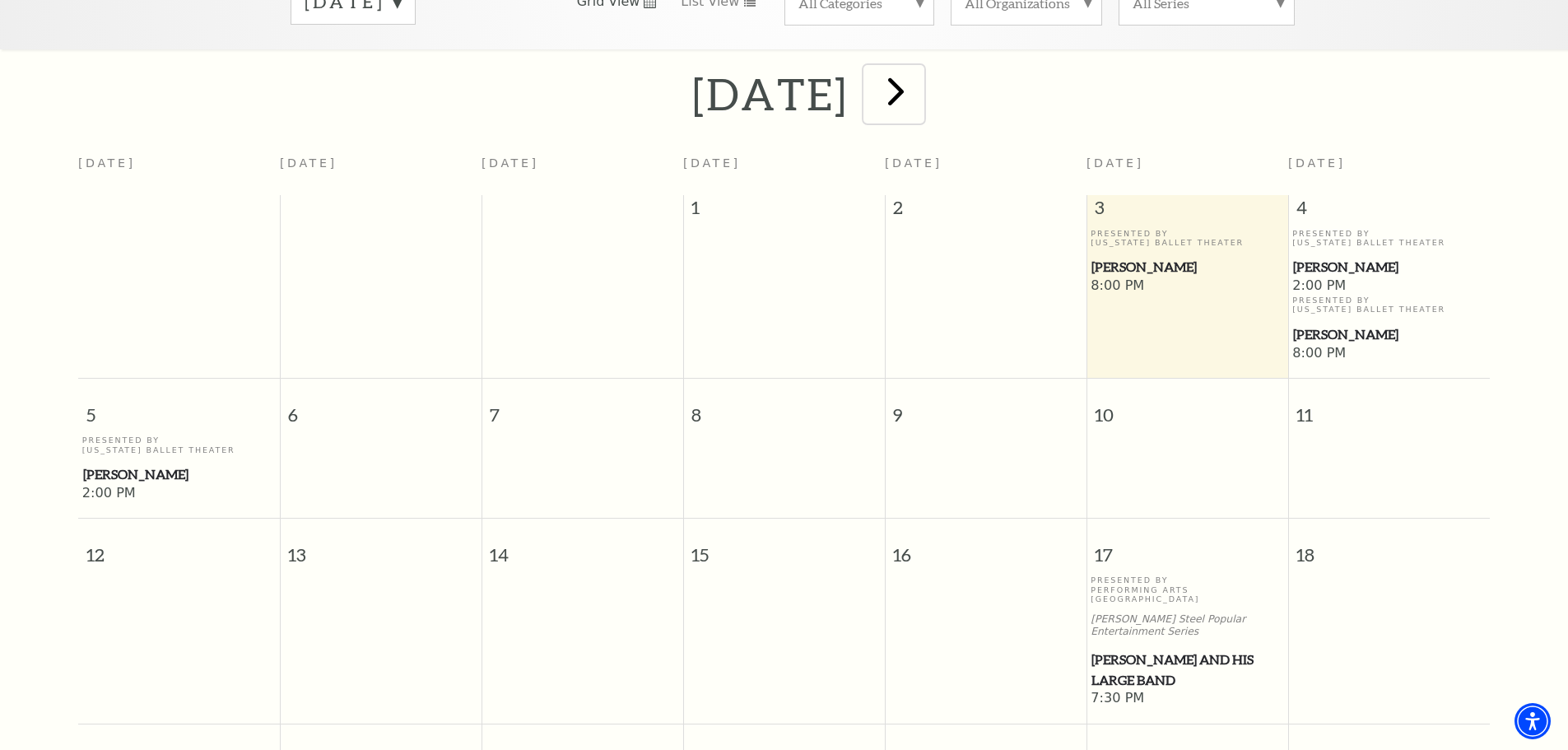
click at [919, 85] on span "next" at bounding box center [896, 92] width 47 height 47
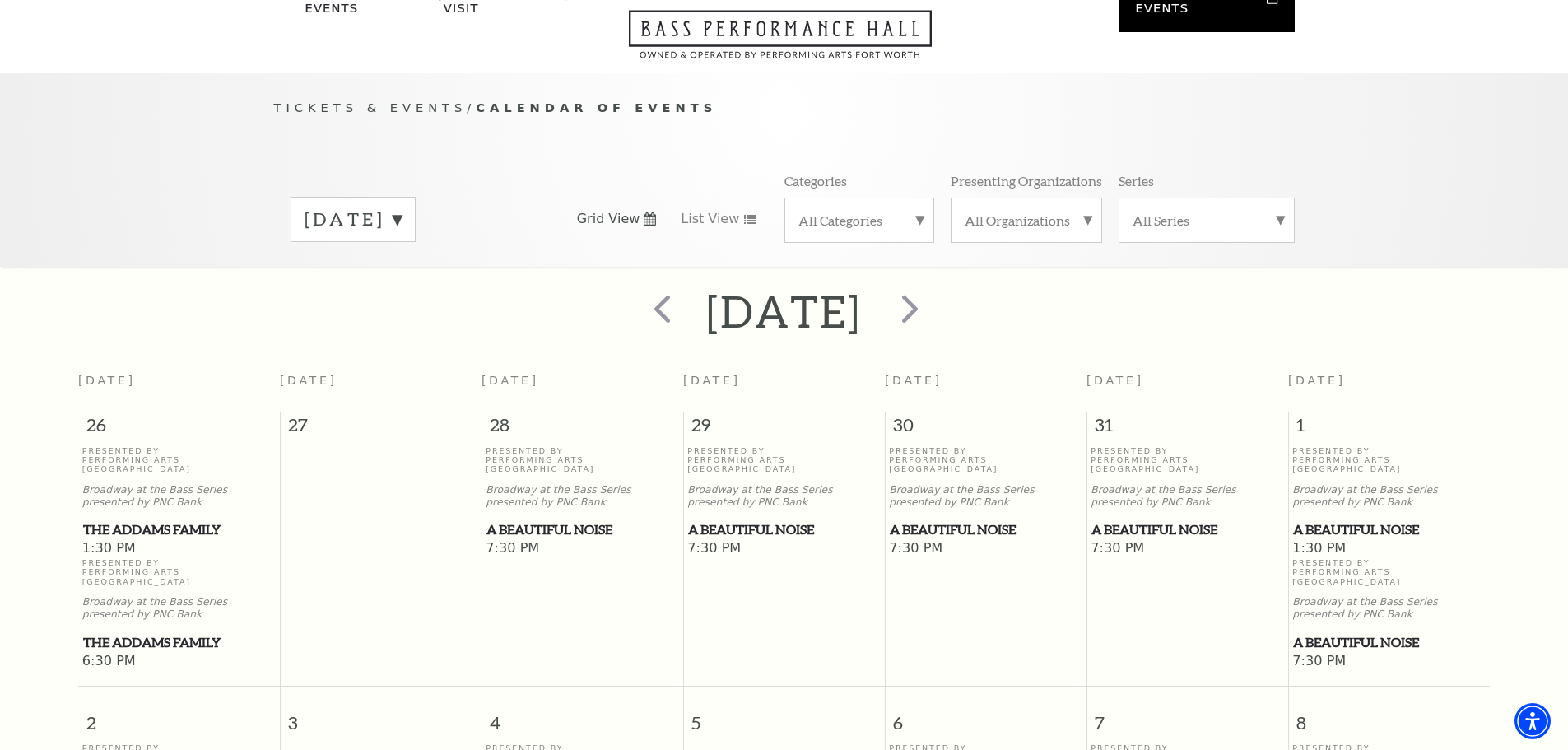
scroll to position [63, 0]
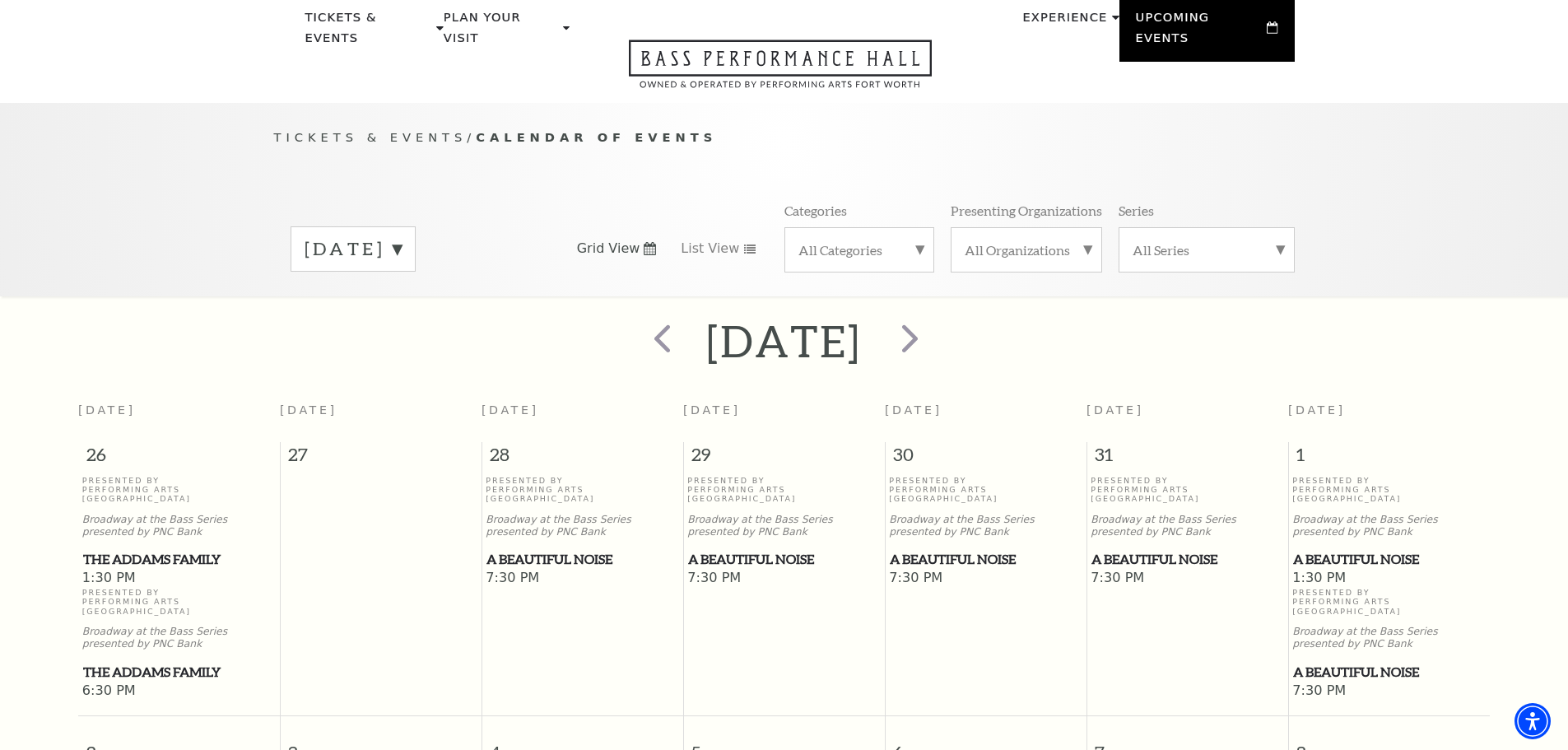
click at [402, 236] on label "[DATE]" at bounding box center [352, 249] width 97 height 26
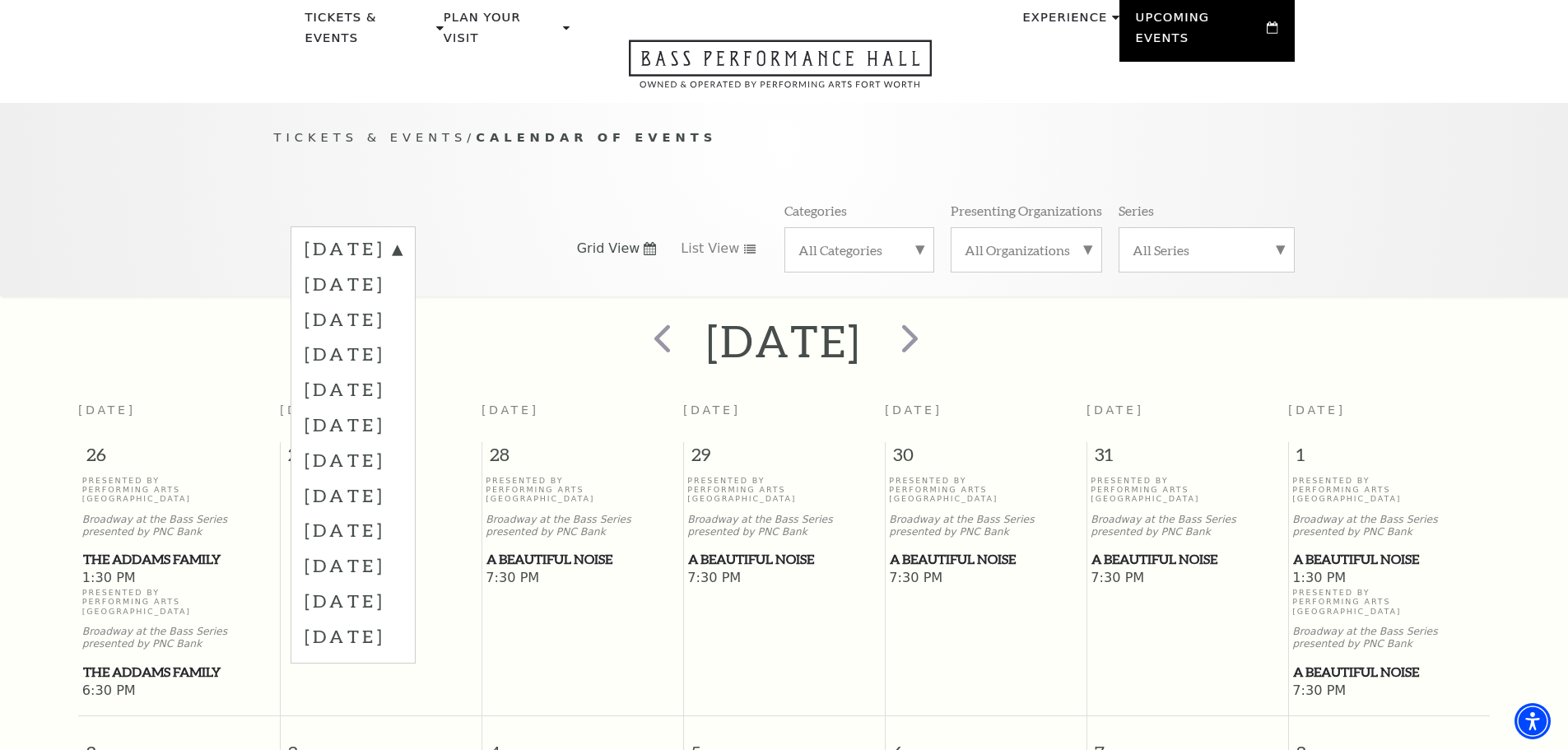
click at [387, 477] on label "[DATE]" at bounding box center [352, 495] width 97 height 35
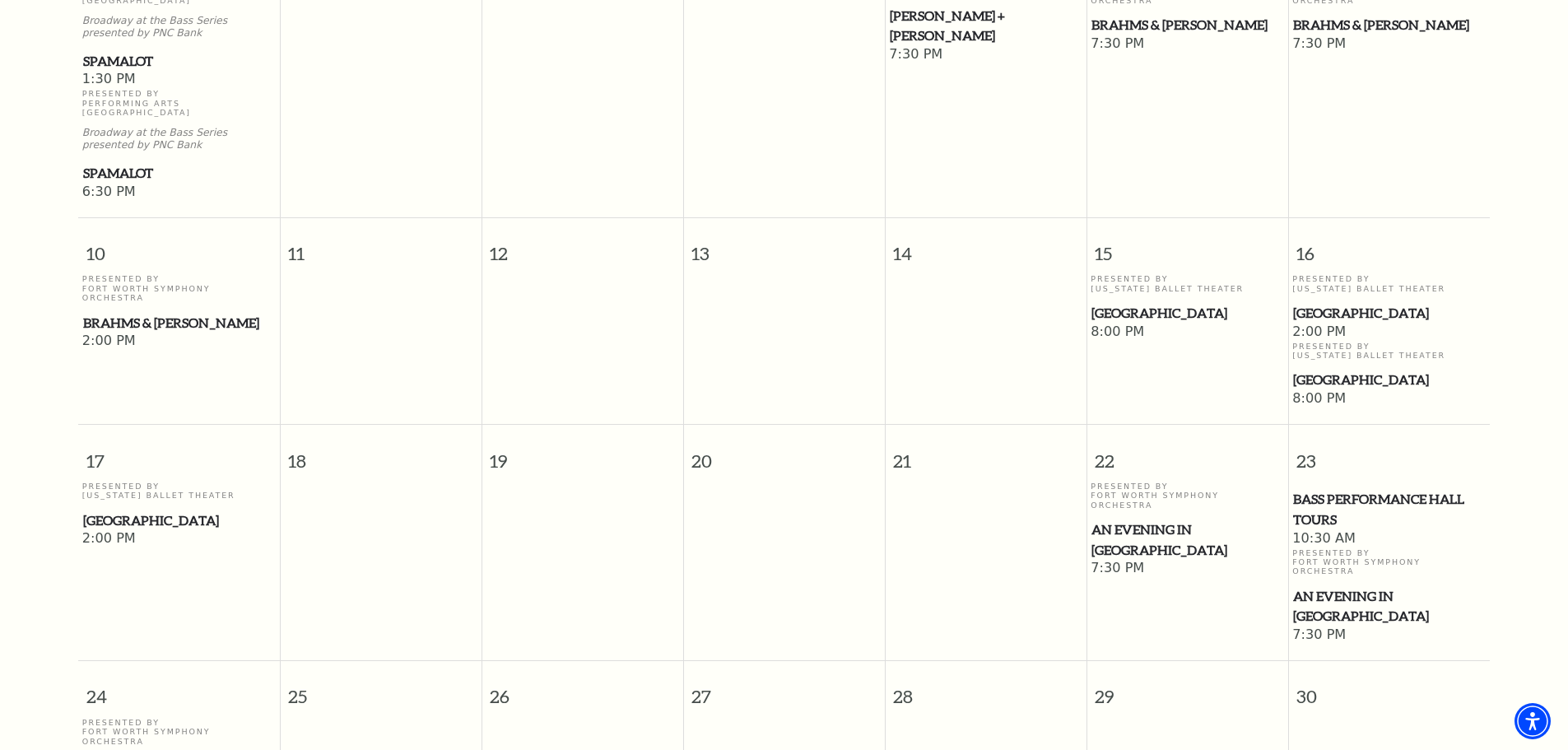
scroll to position [886, 0]
